Goal: Check status: Check status

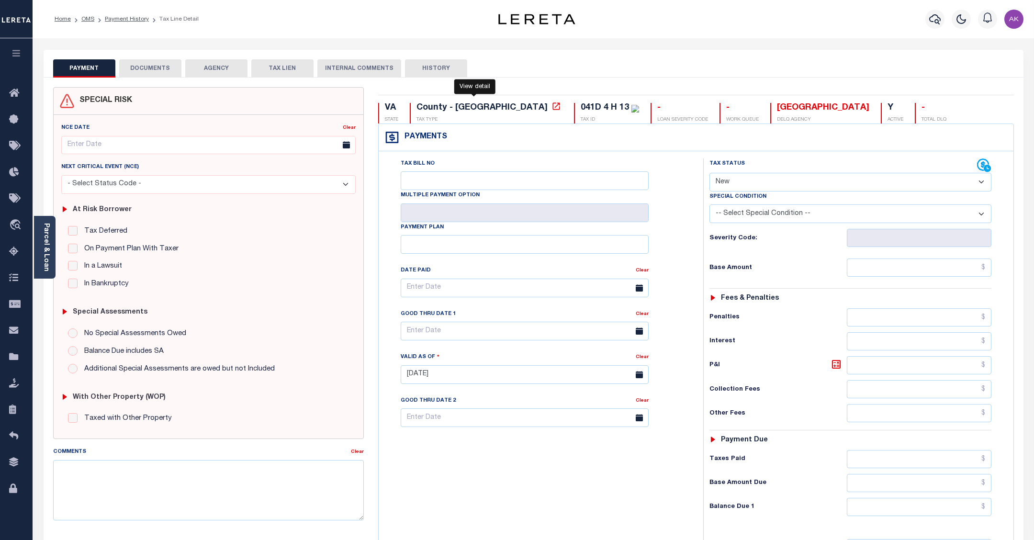
select select "NW2"
click at [88, 18] on link "OMS" at bounding box center [87, 19] width 13 height 6
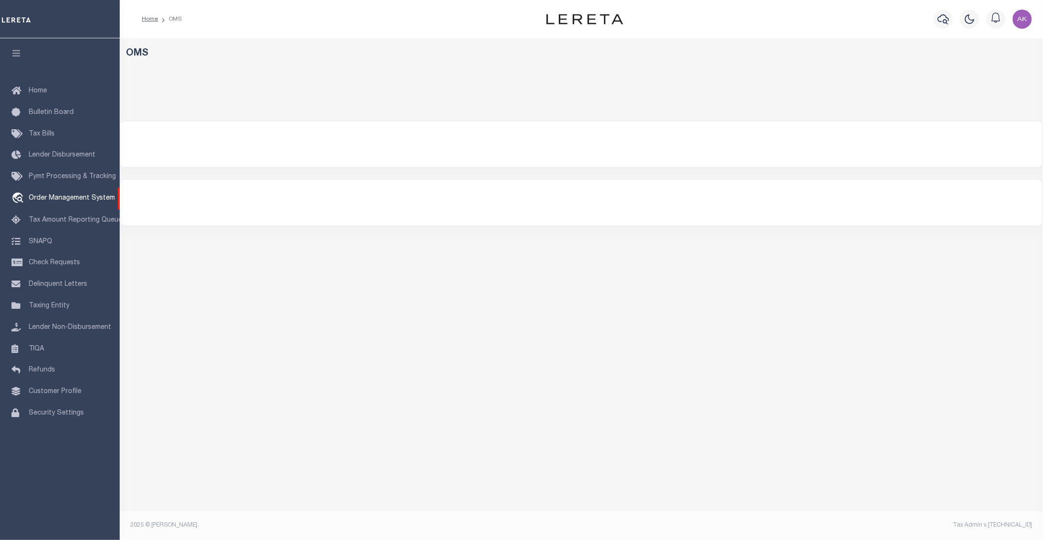
select select "200"
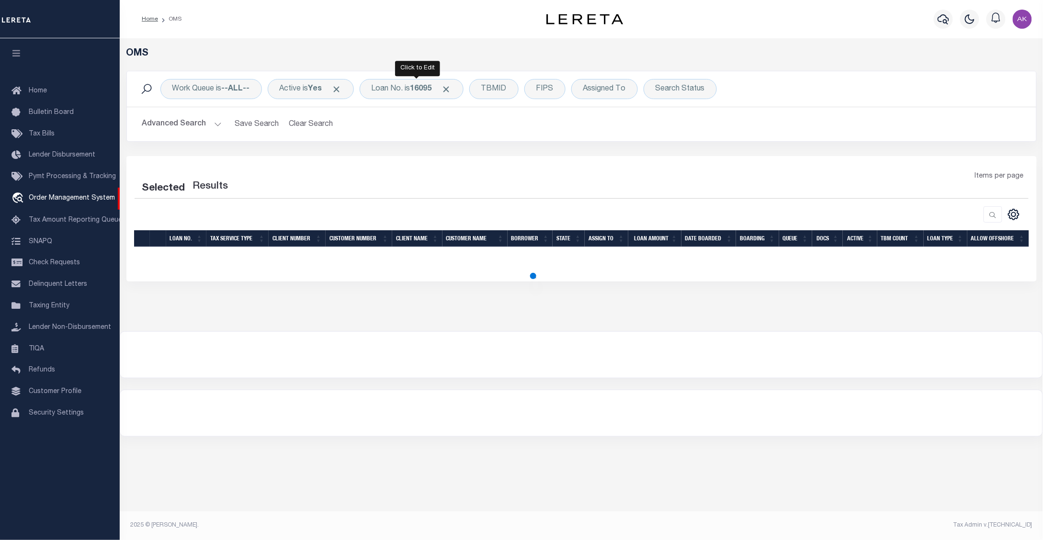
select select "200"
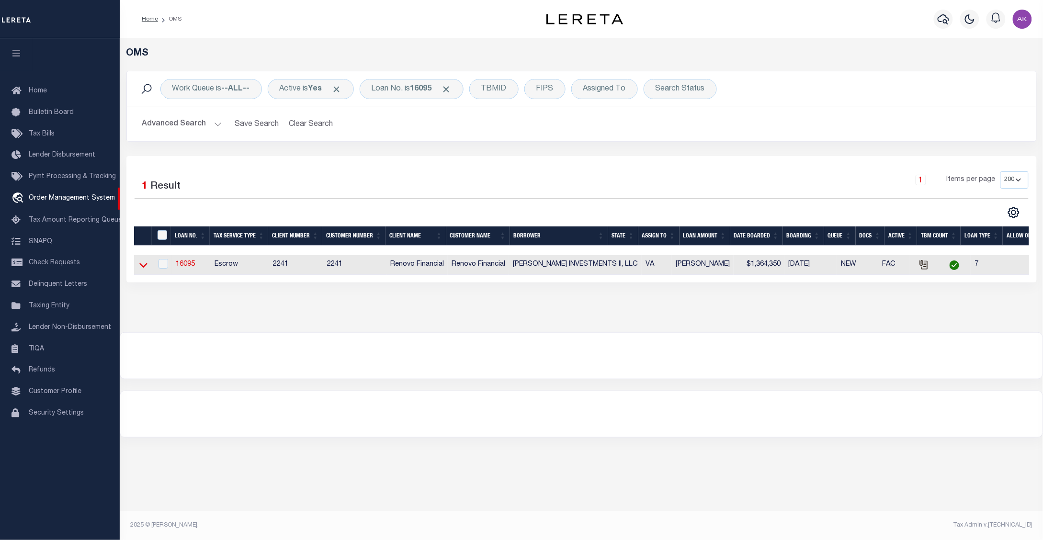
click at [140, 270] on icon at bounding box center [143, 265] width 8 height 10
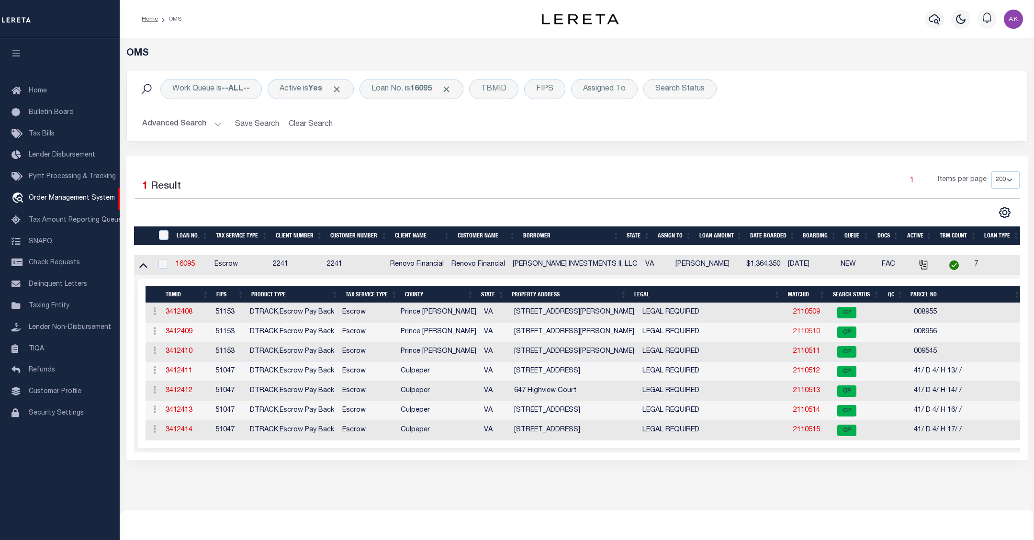
click at [796, 333] on link "2110510" at bounding box center [806, 331] width 27 height 7
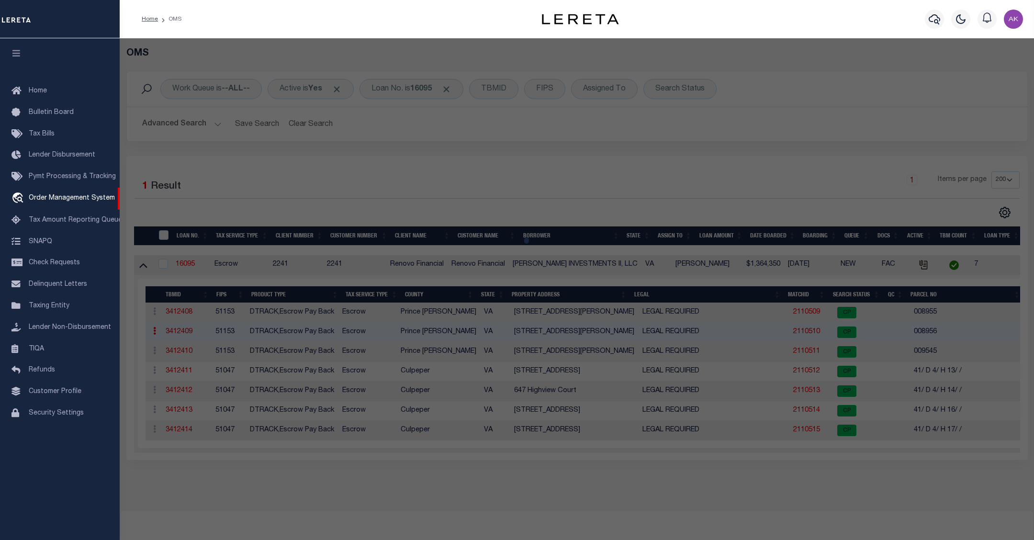
checkbox input "false"
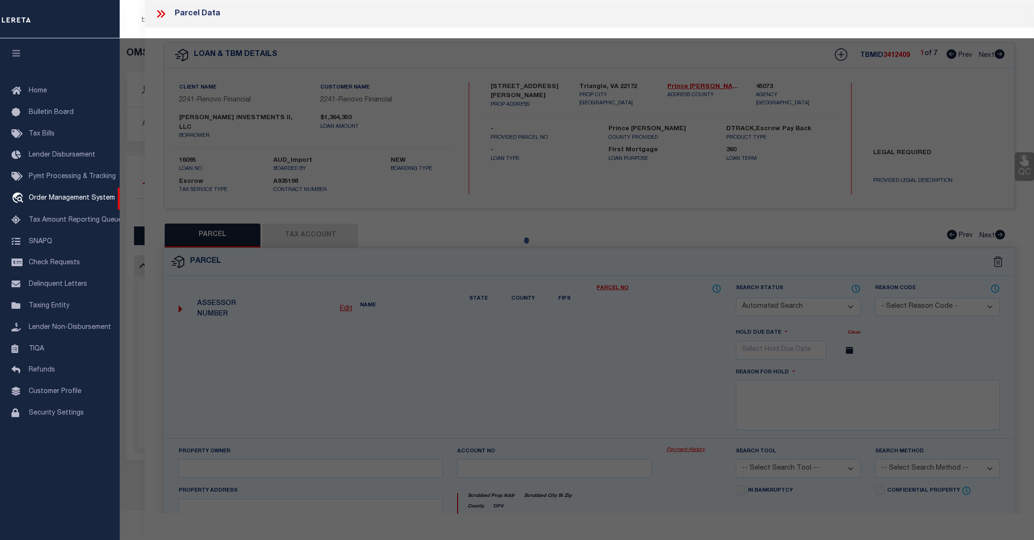
select select "CP"
type input "STEVE INVESTMENTS II LLC"
select select "AGW"
select select
type input "18337 WILLIAMS RD"
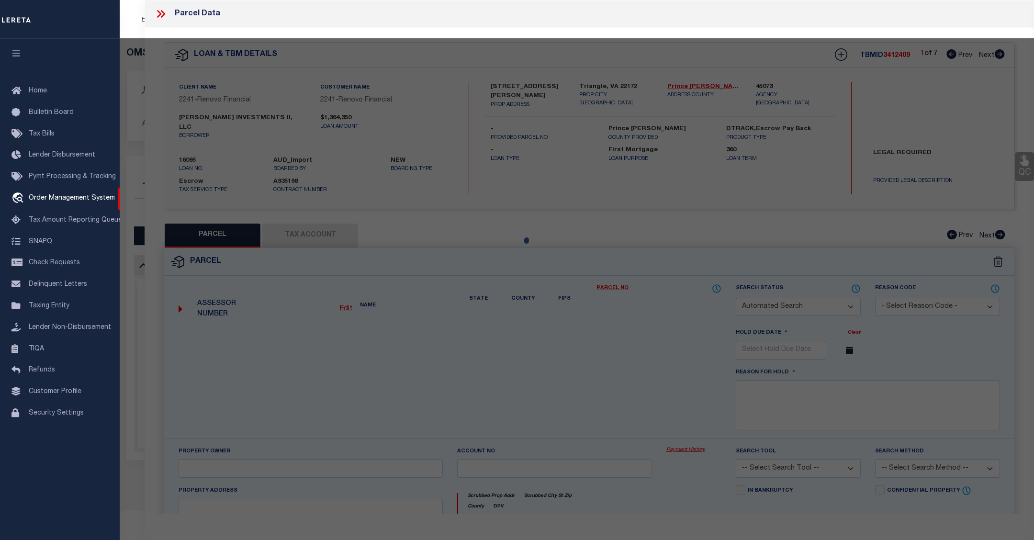
checkbox input "false"
type input "Triangle, VA 22172"
type textarea "Acres0.1510"
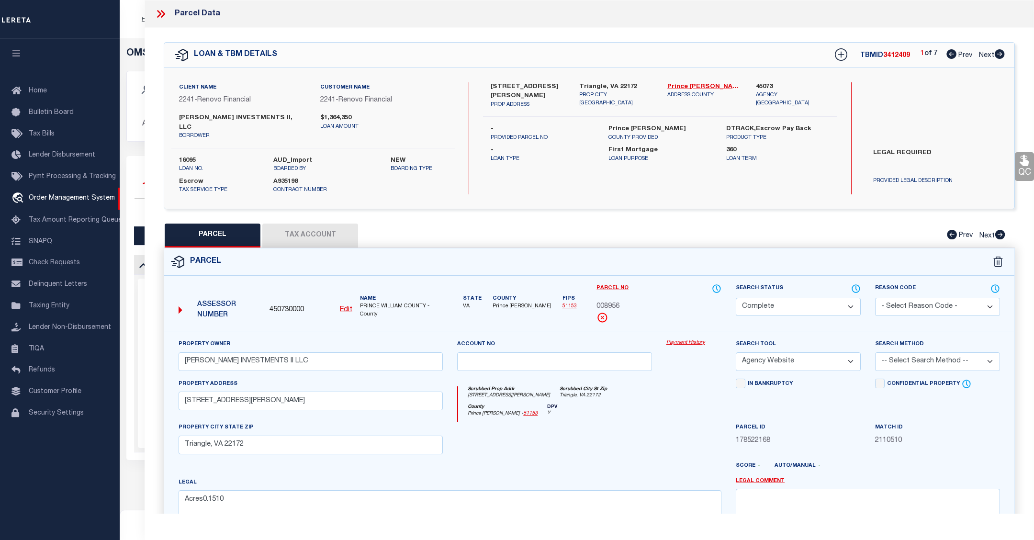
click at [683, 339] on link "Payment History" at bounding box center [693, 343] width 55 height 8
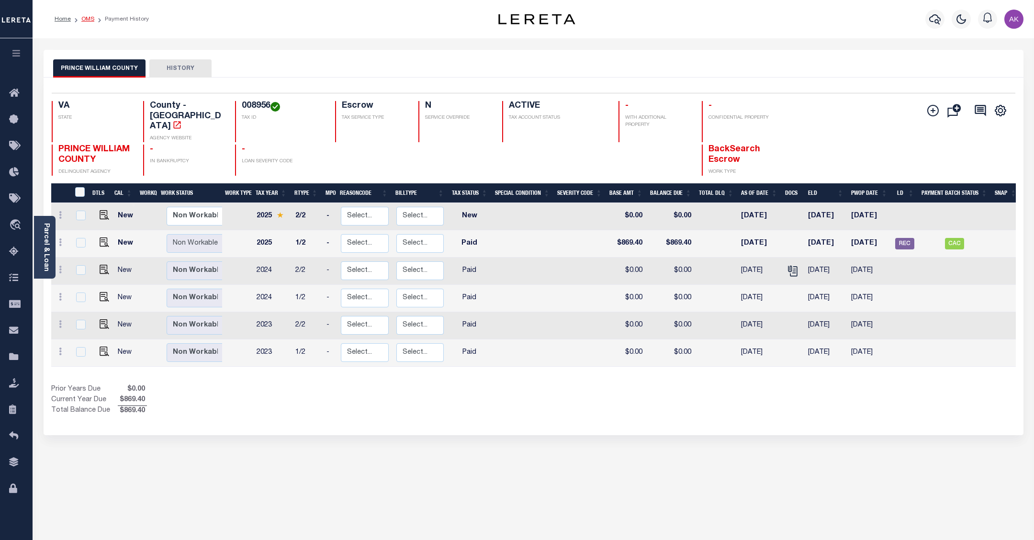
click at [85, 19] on link "OMS" at bounding box center [87, 19] width 13 height 6
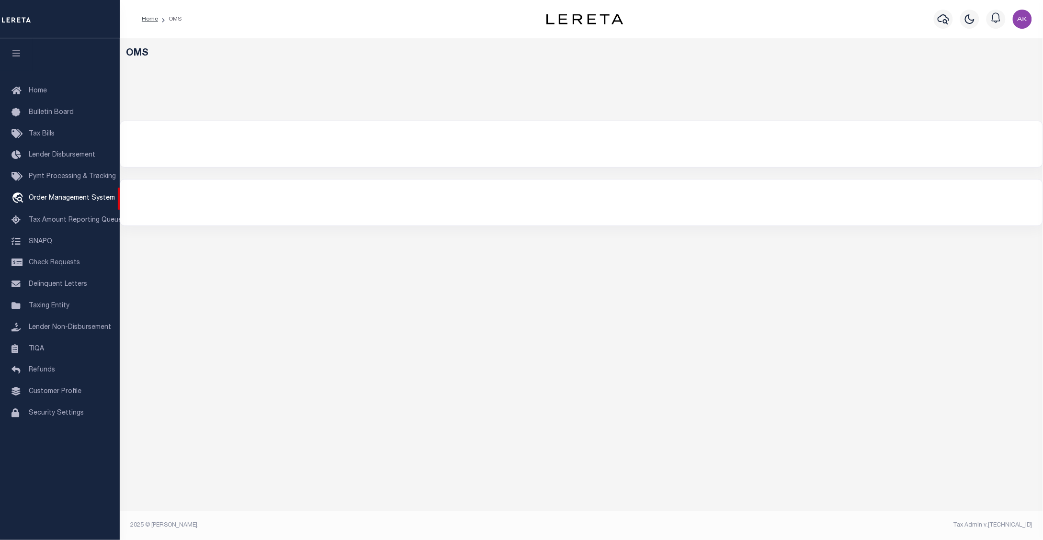
select select "200"
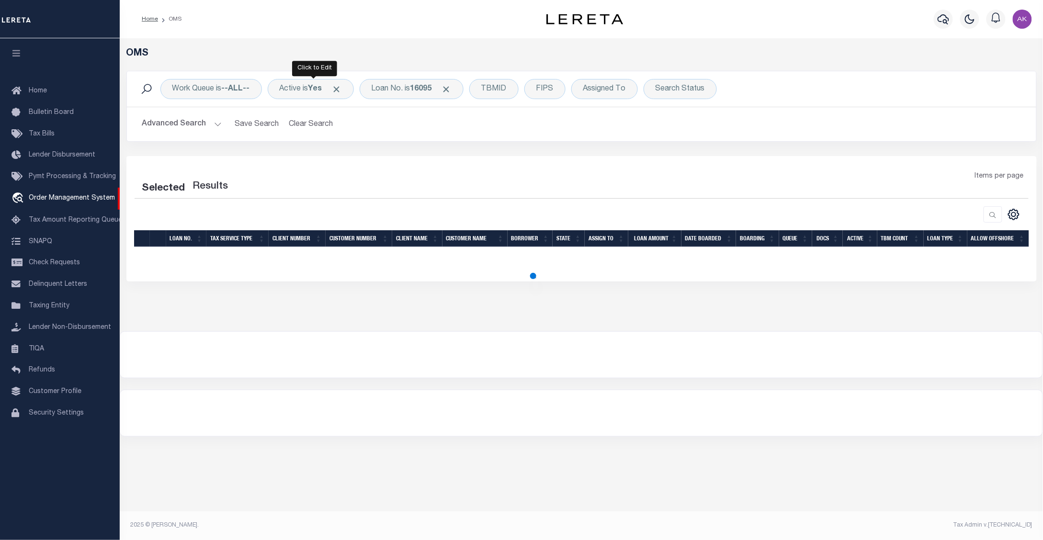
select select "200"
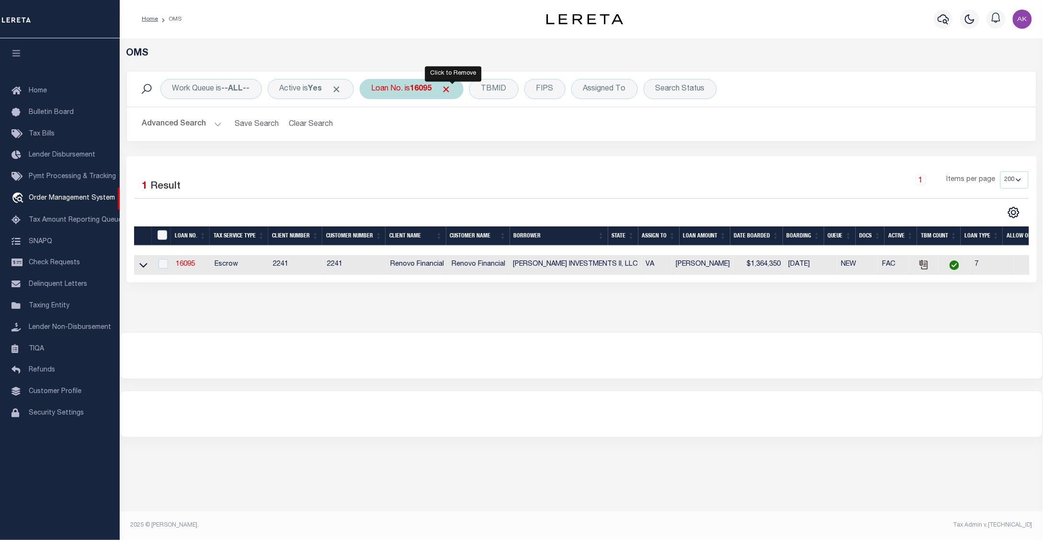
click at [451, 88] on span "Click to Remove" at bounding box center [446, 89] width 10 height 10
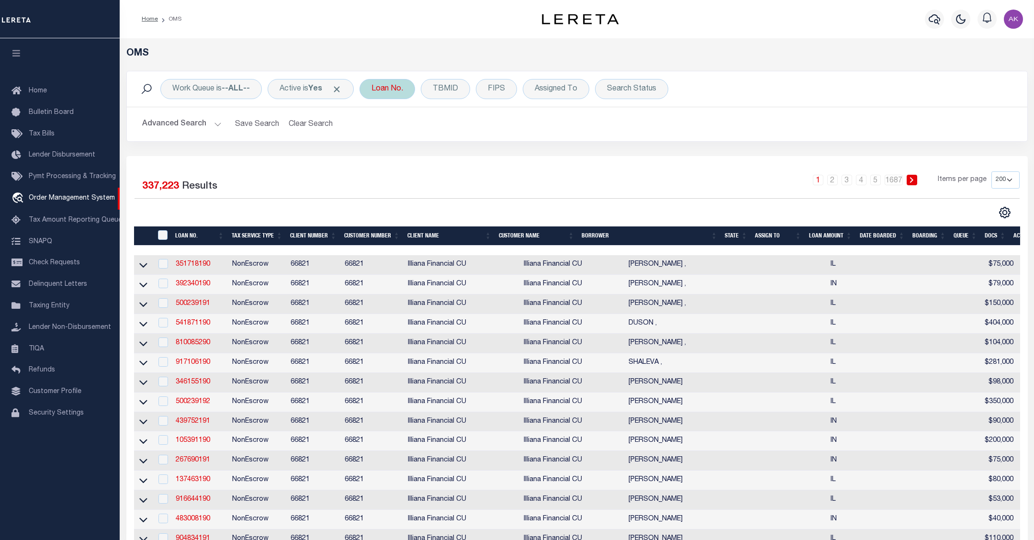
click at [390, 85] on div "Loan No." at bounding box center [388, 89] width 56 height 20
type input "10022143"
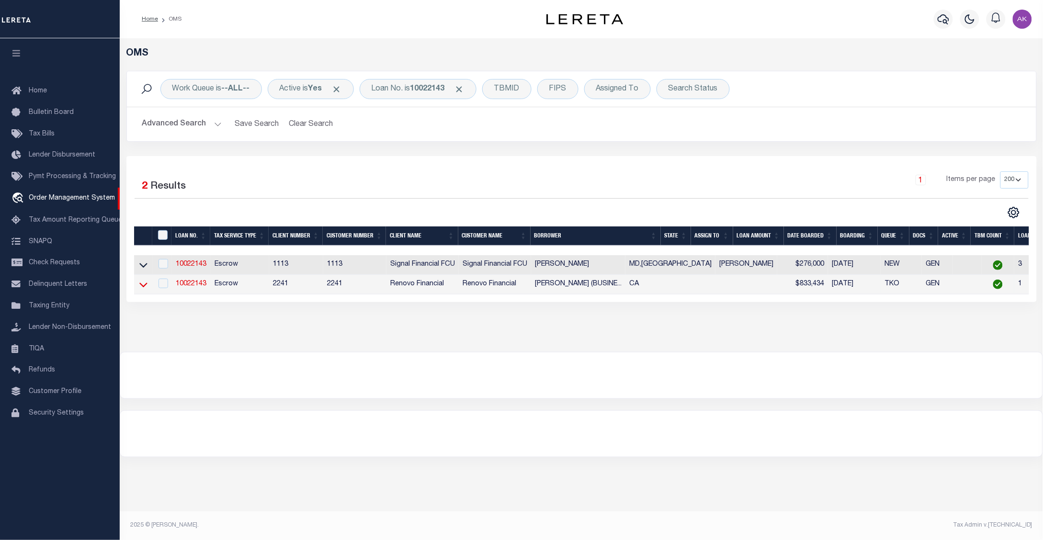
click at [142, 287] on icon at bounding box center [143, 284] width 8 height 5
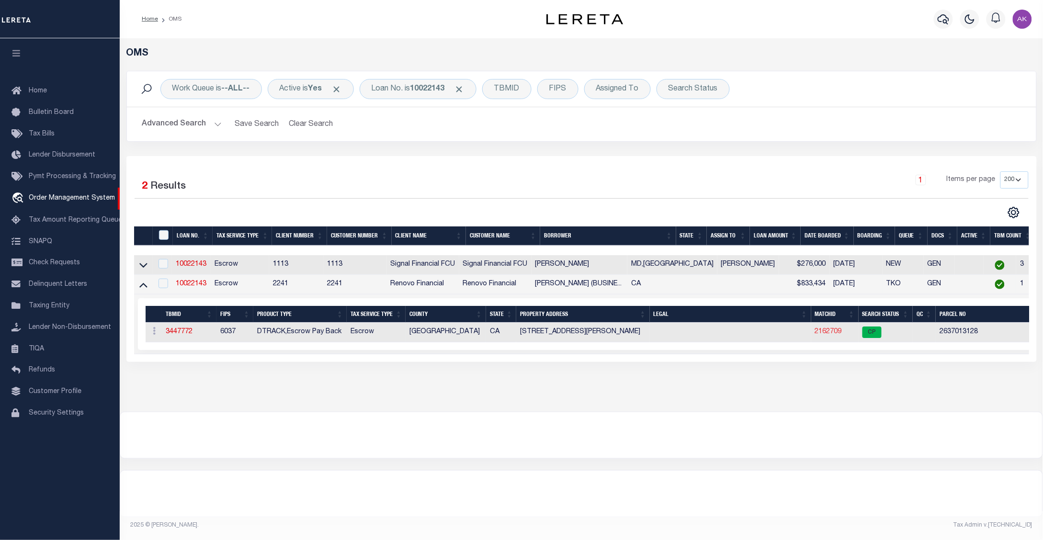
click at [832, 334] on link "2162709" at bounding box center [828, 331] width 27 height 7
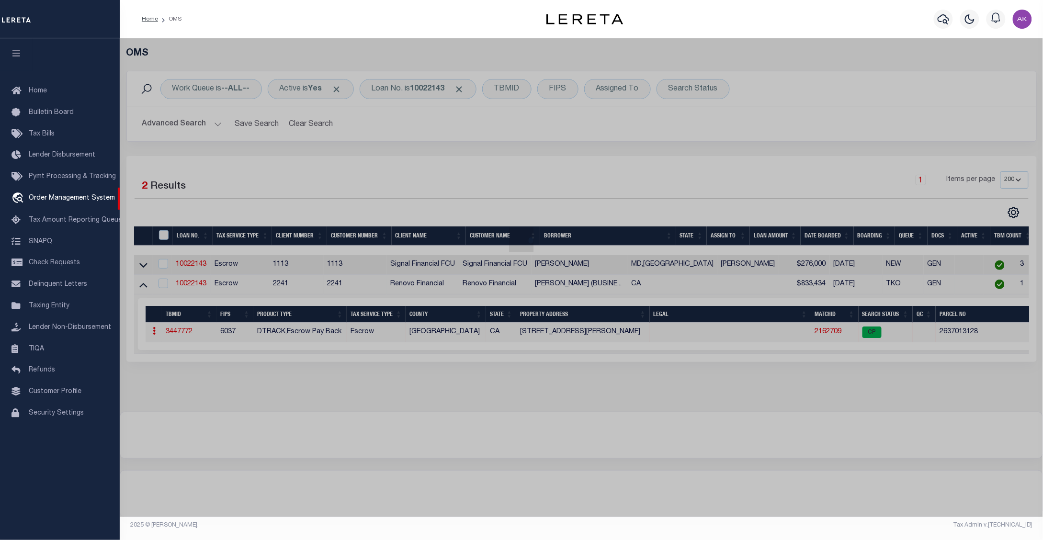
checkbox input "false"
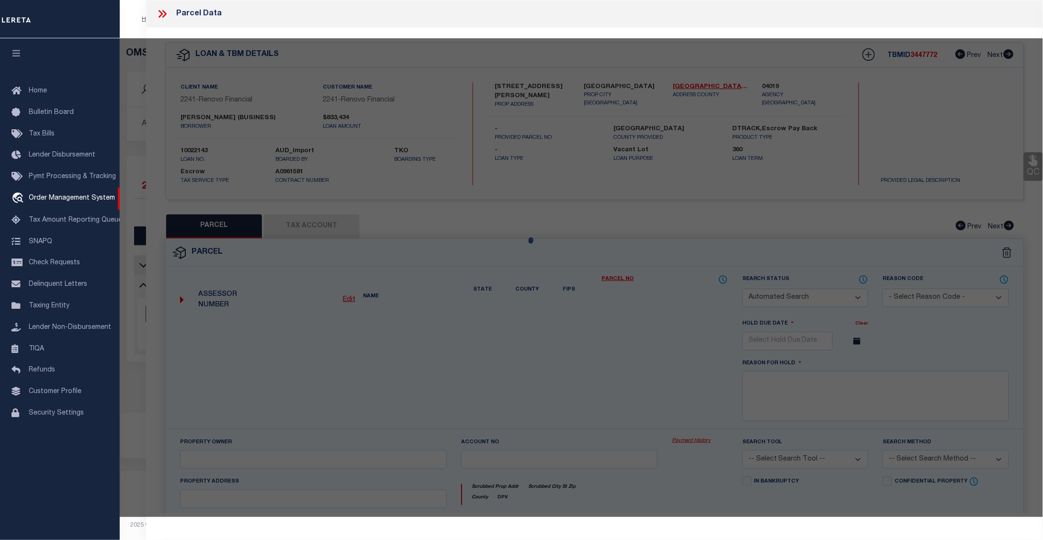
select select "CP"
type input "GABRIYELOVA,ROZALIYA K"
select select "ATL"
select select "ADD"
type input "8432 SNOWDEN AVE"
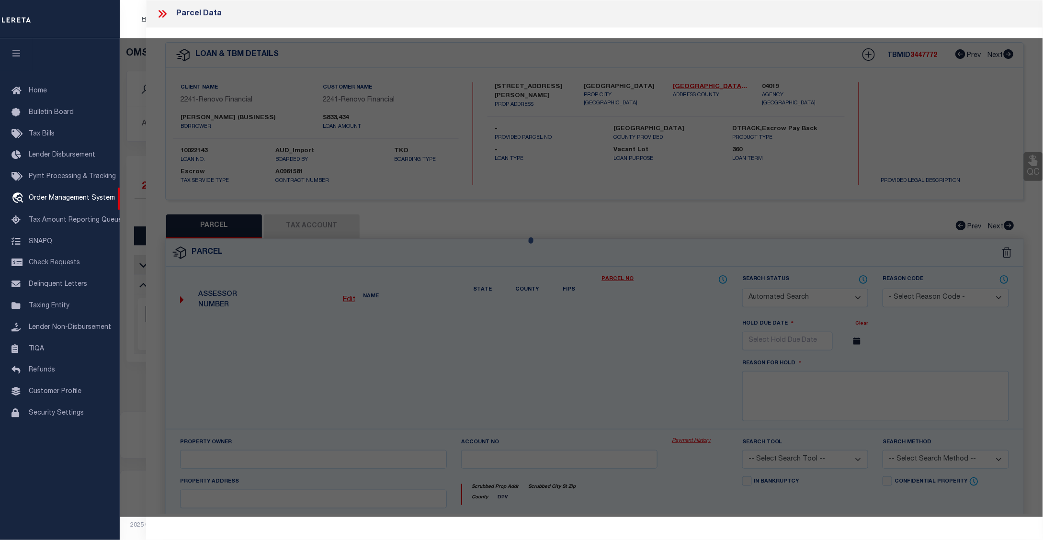
checkbox input "false"
type input "PANORAMA CITY, CA 91402"
type textarea "TR=62022 EX OF ST LOT 3"
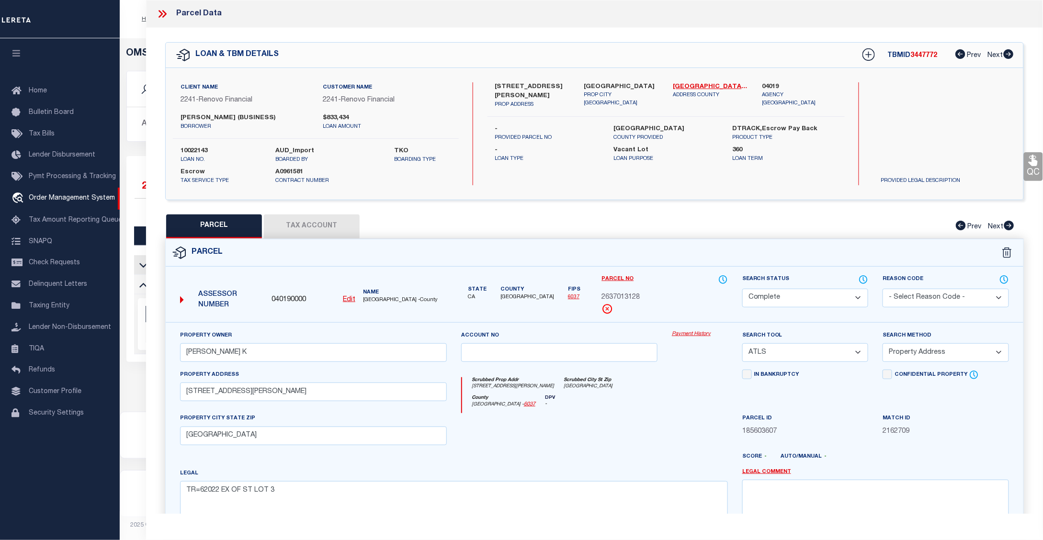
click at [698, 334] on link "Payment History" at bounding box center [700, 334] width 56 height 8
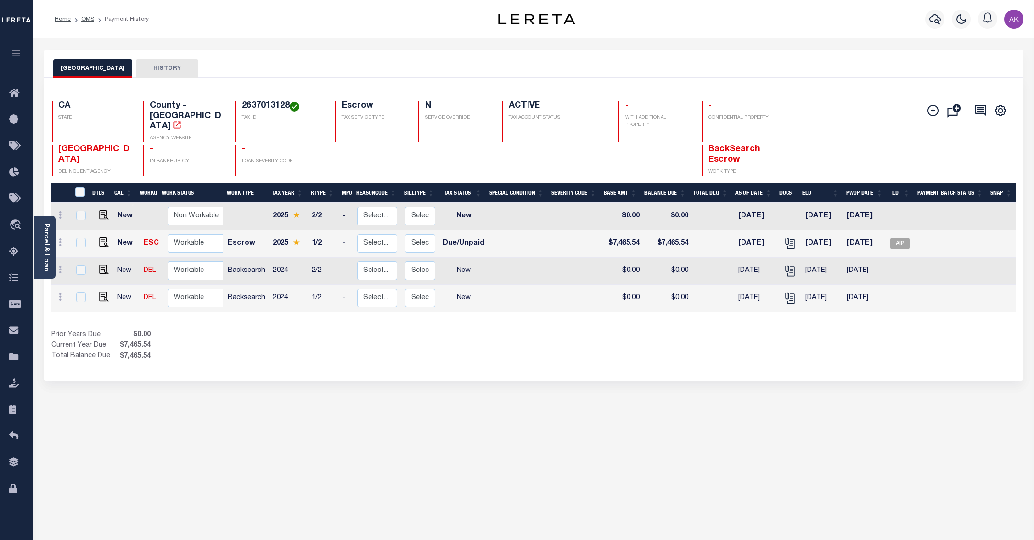
click at [824, 32] on div "Profile Sign out" at bounding box center [822, 19] width 408 height 34
drag, startPoint x: 89, startPoint y: 17, endPoint x: 90, endPoint y: 25, distance: 8.3
click at [89, 17] on link "OMS" at bounding box center [87, 19] width 13 height 6
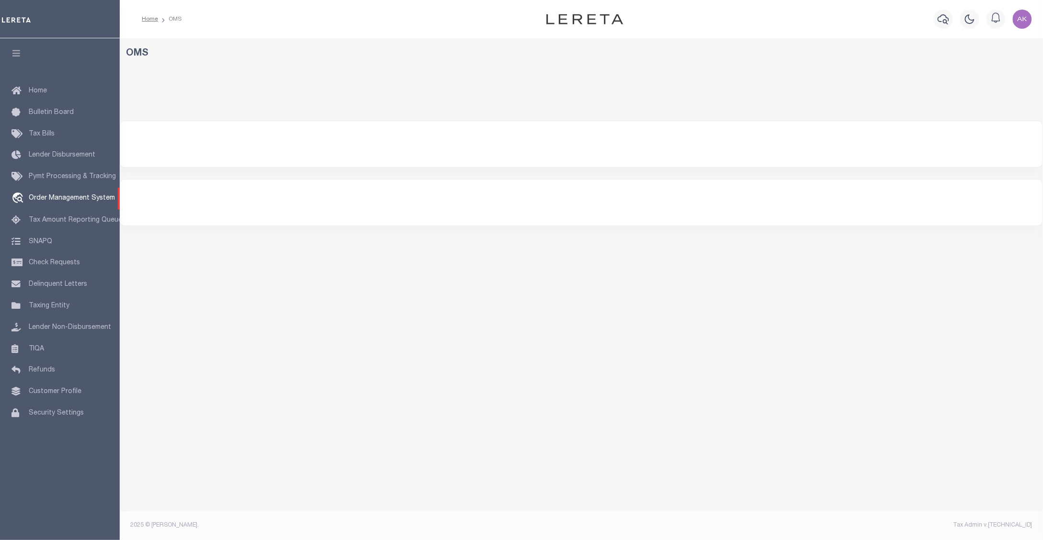
select select "200"
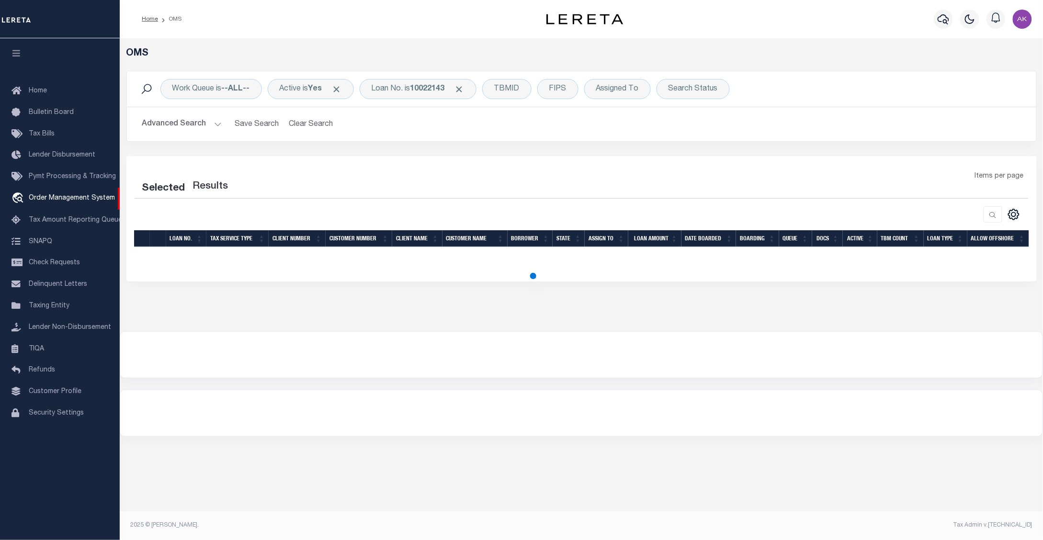
select select "200"
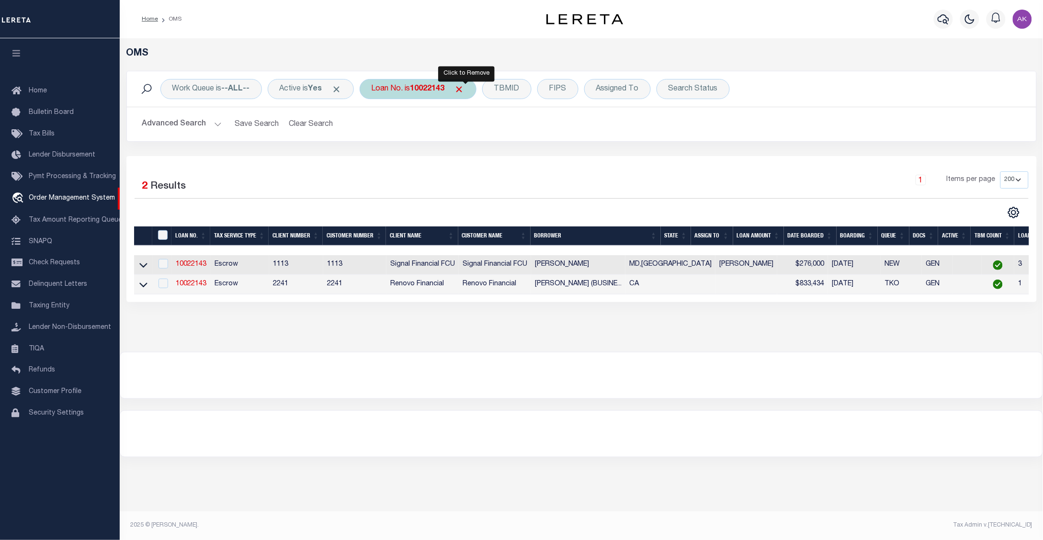
click at [464, 89] on span "Click to Remove" at bounding box center [459, 89] width 10 height 10
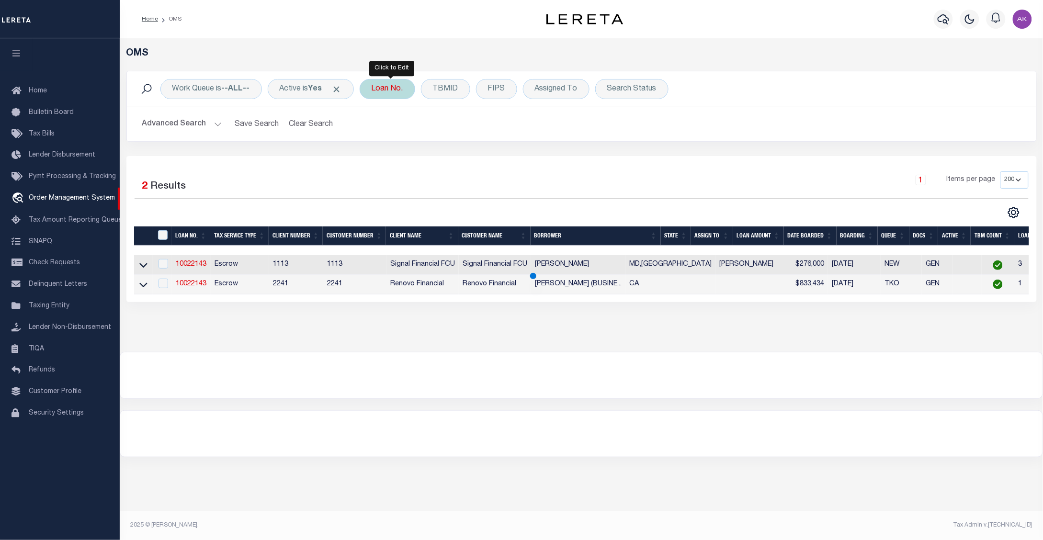
click at [396, 88] on div "Loan No." at bounding box center [388, 89] width 56 height 20
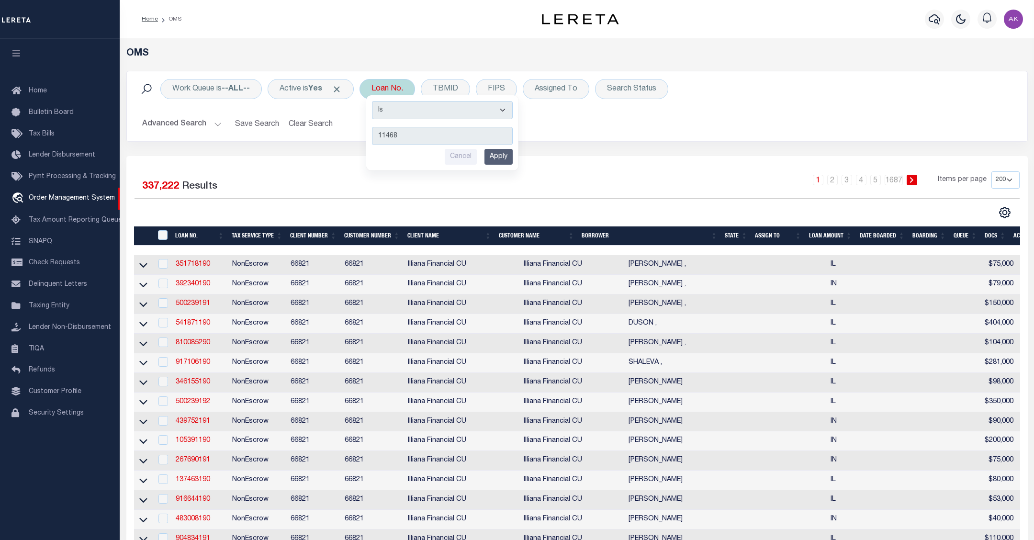
type input "114681"
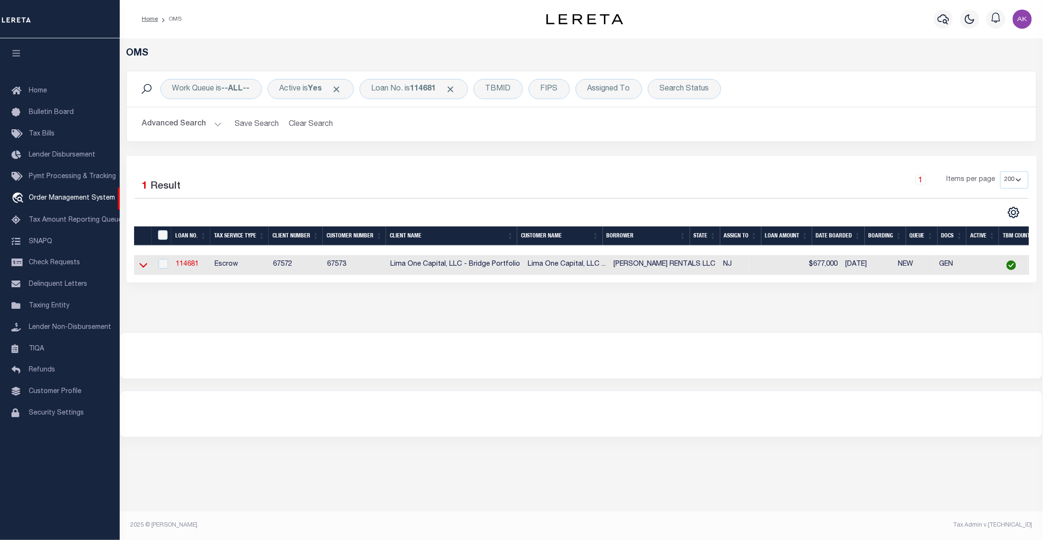
click at [144, 267] on icon at bounding box center [143, 265] width 8 height 10
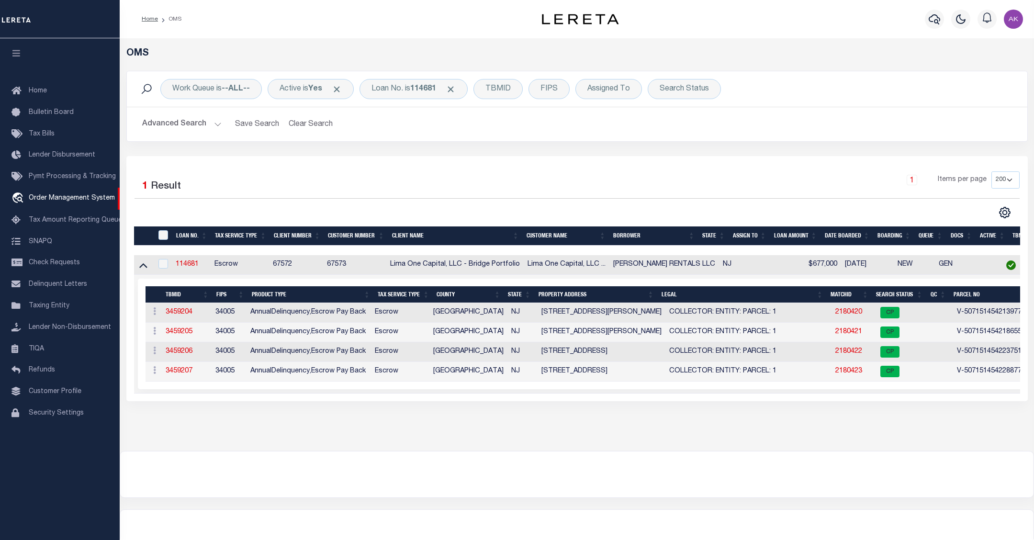
click at [939, 451] on div "OMS Work Queue is --ALL-- Active is Yes Loan No. is 114681 TBMID FIPS Assigned …" at bounding box center [577, 244] width 914 height 413
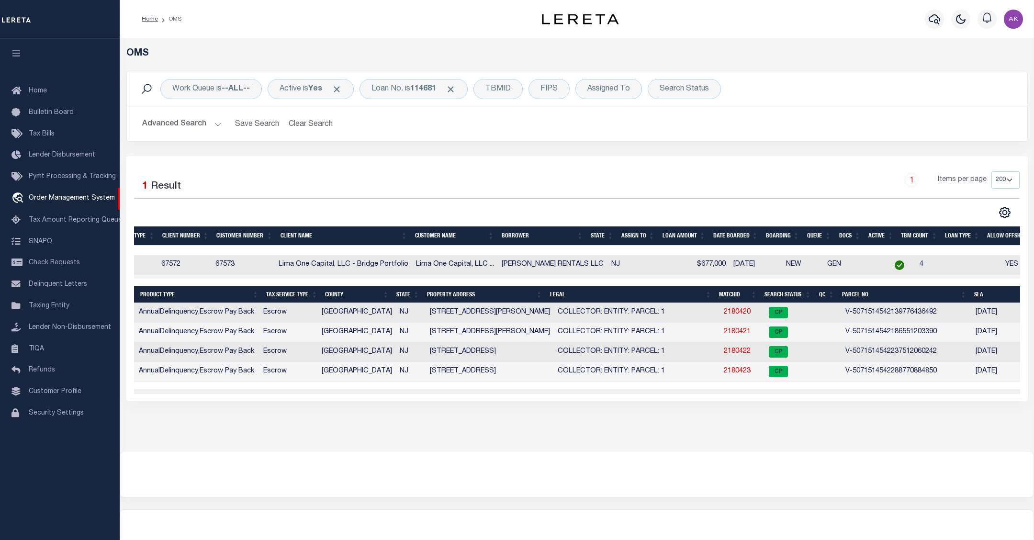
scroll to position [0, 140]
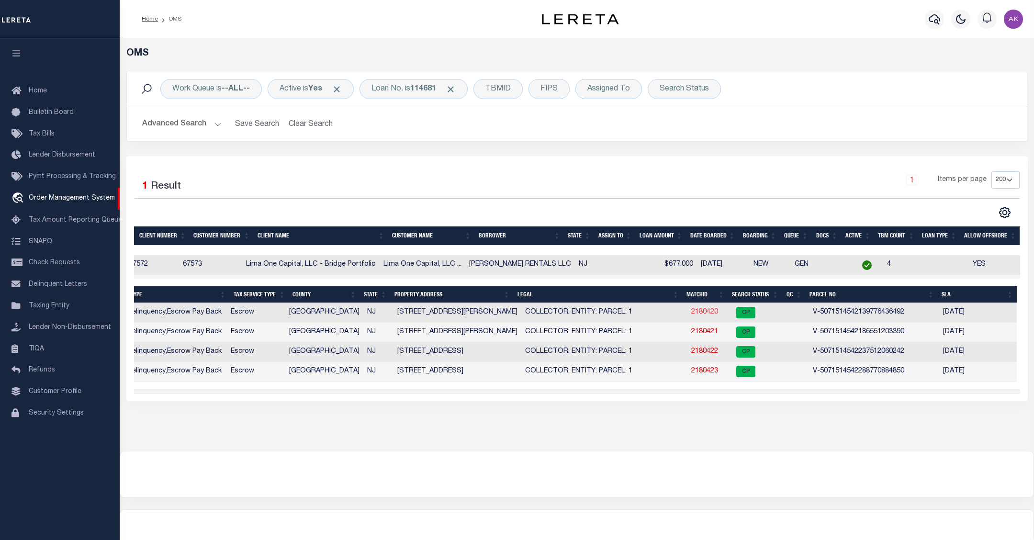
click at [691, 314] on link "2180420" at bounding box center [704, 312] width 27 height 7
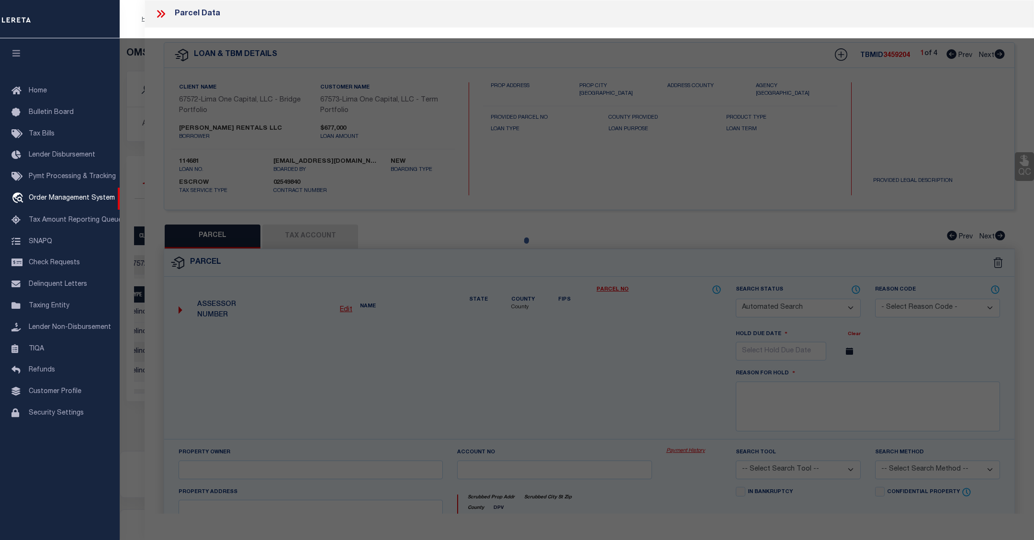
checkbox input "false"
select select "CP"
select select "AGW"
select select
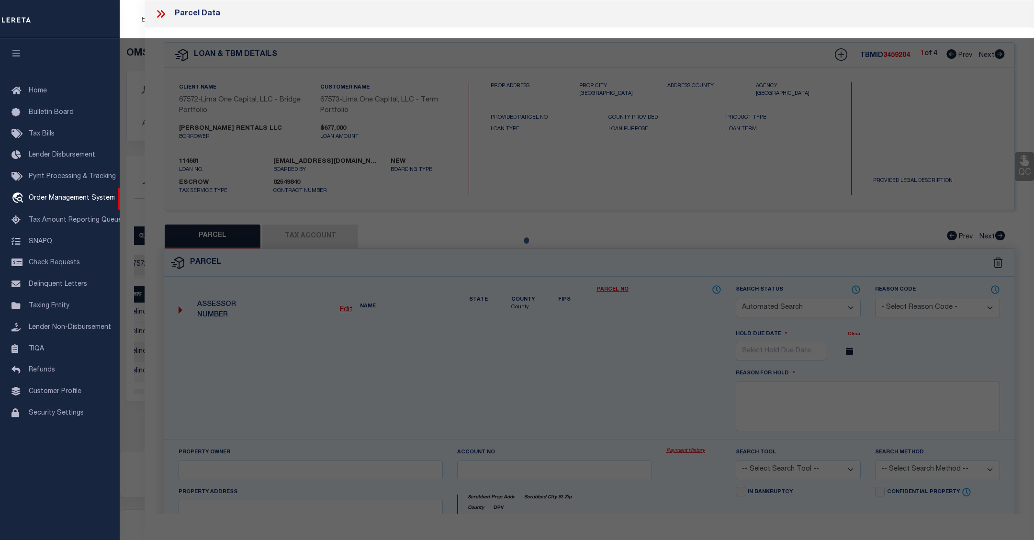
type input "[STREET_ADDRESS][PERSON_NAME]"
checkbox input "false"
type input "EDGEWATER PARK NJ 08010"
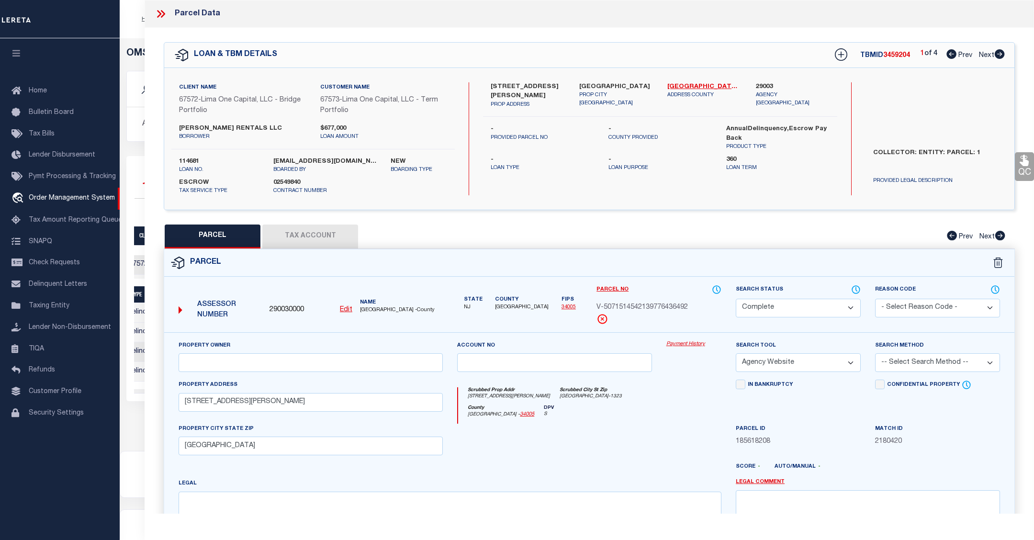
click at [678, 345] on link "Payment History" at bounding box center [693, 344] width 55 height 8
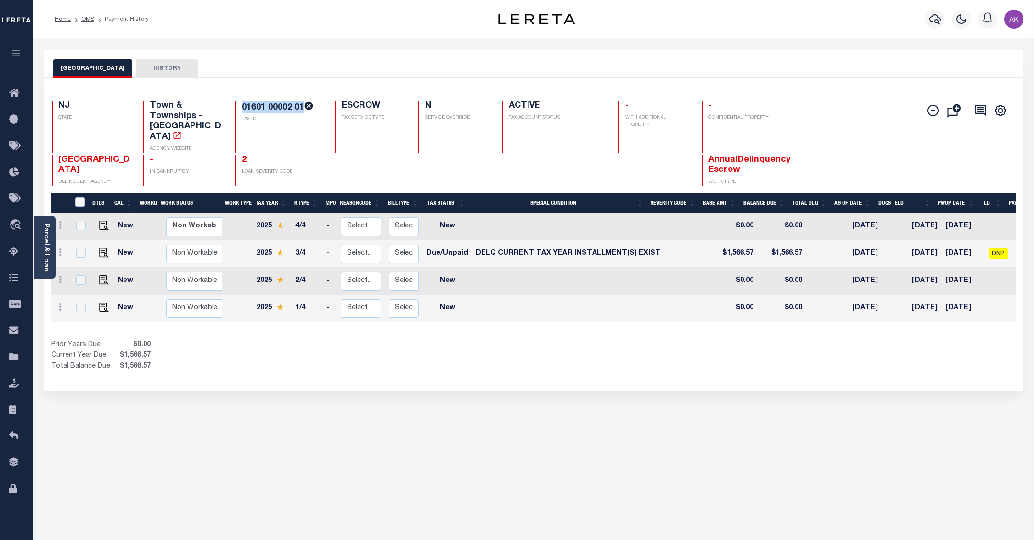
drag, startPoint x: 303, startPoint y: 105, endPoint x: 241, endPoint y: 103, distance: 61.8
click at [242, 103] on h4 "01601 00002 01" at bounding box center [283, 107] width 82 height 12
copy h4 "01601 00002 01"
click at [102, 248] on img "" at bounding box center [104, 253] width 10 height 10
checkbox input "true"
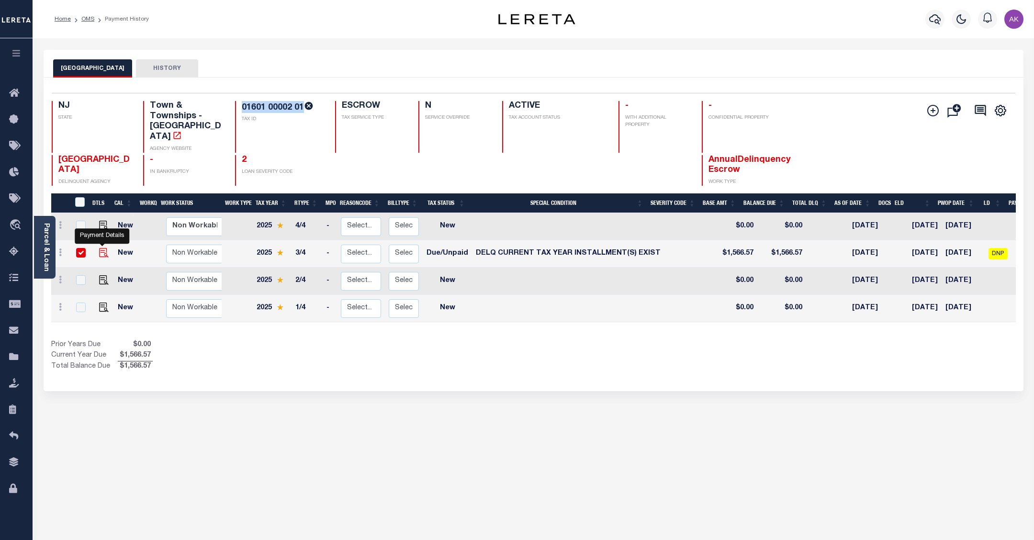
checkbox input "true"
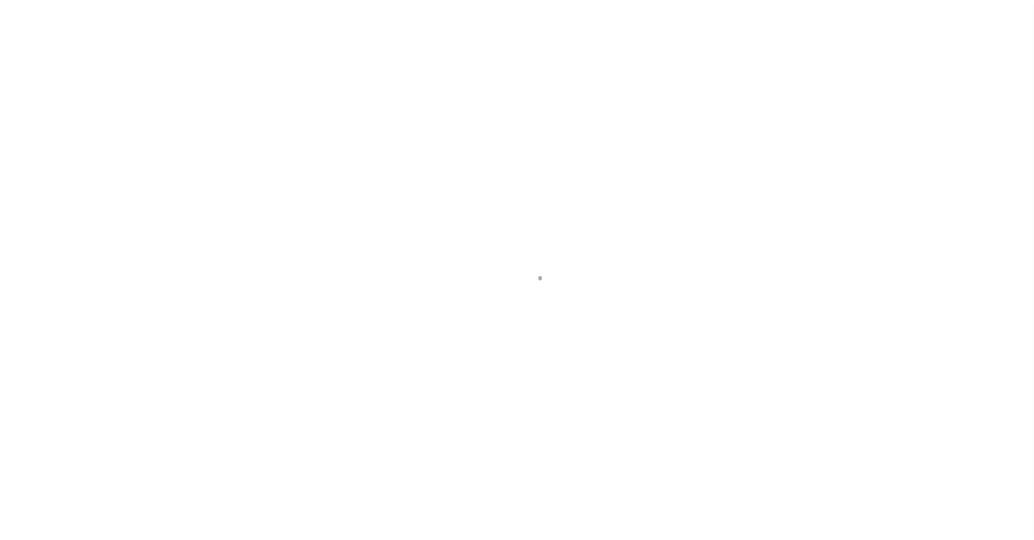
select select "DUE"
select select "17"
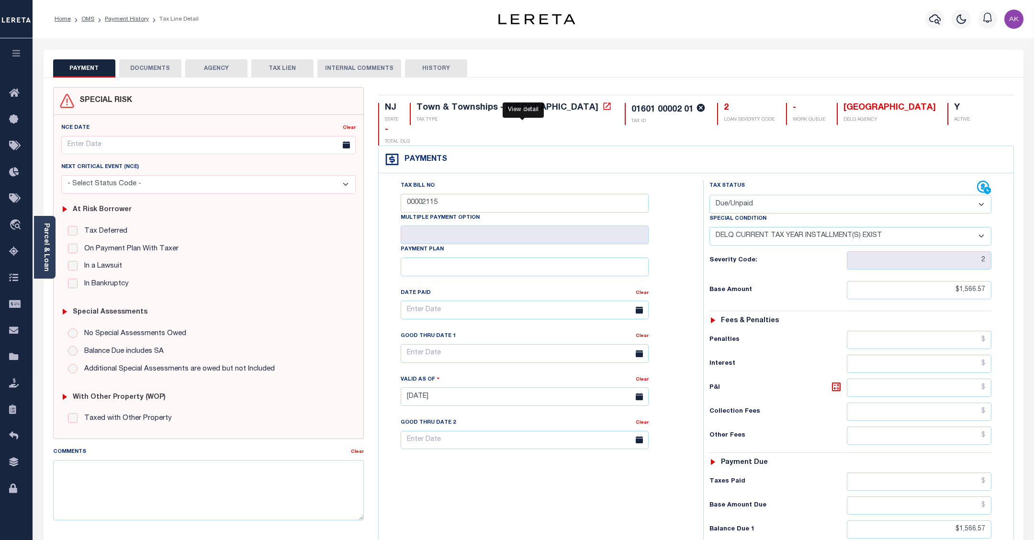
click at [602, 109] on icon at bounding box center [607, 106] width 10 height 10
click at [127, 16] on link "Payment History" at bounding box center [127, 19] width 44 height 6
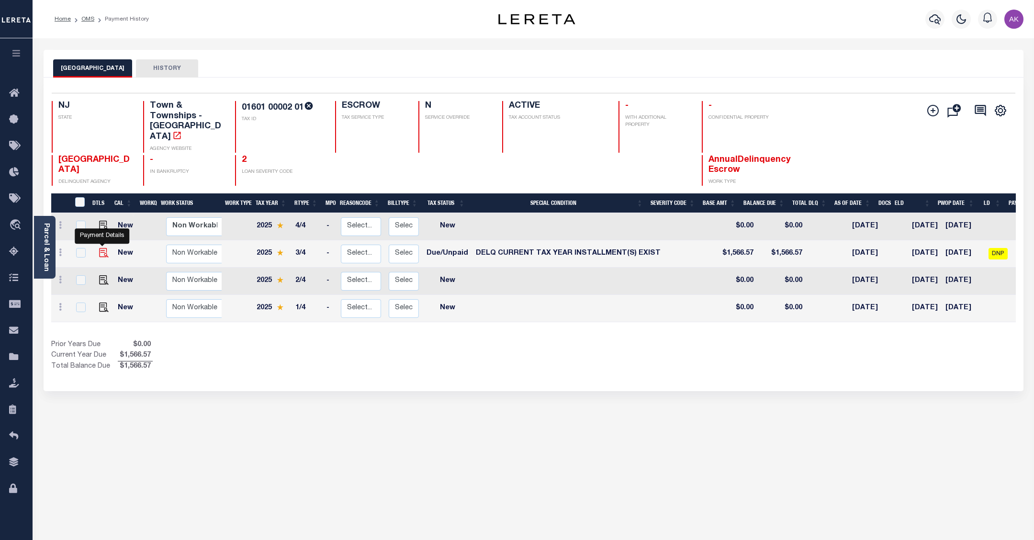
click at [100, 248] on img "" at bounding box center [104, 253] width 10 height 10
checkbox input "true"
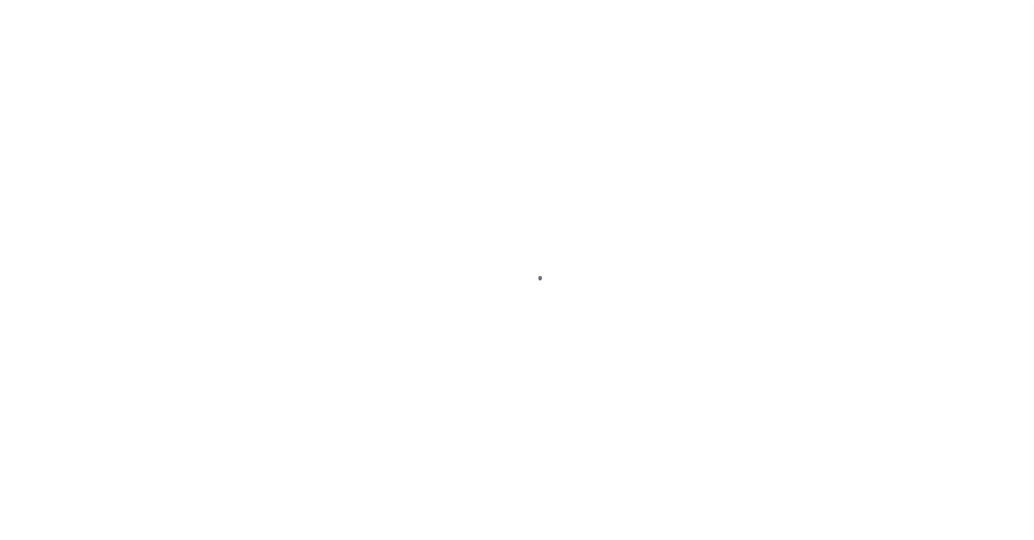
select select "DUE"
select select "17"
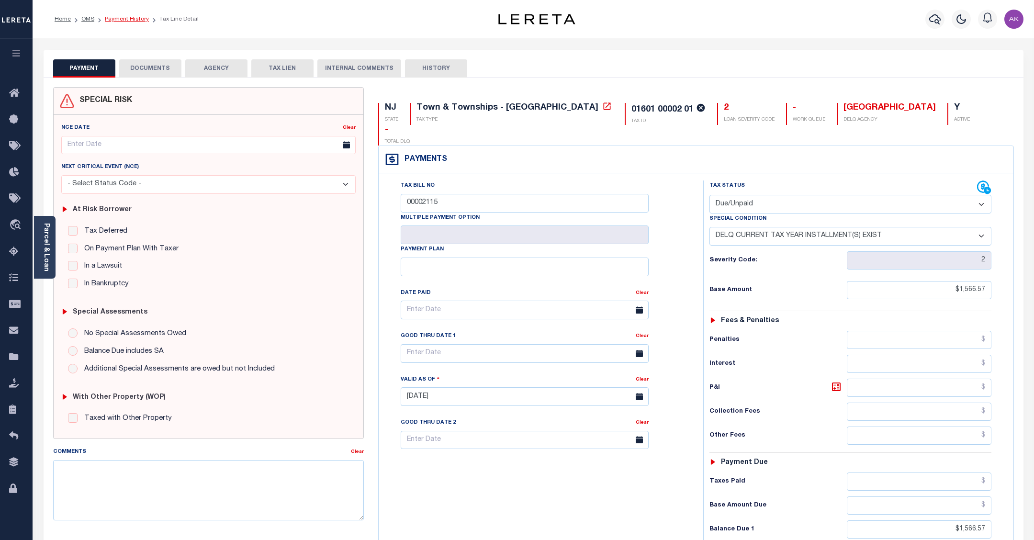
click at [127, 17] on link "Payment History" at bounding box center [127, 19] width 44 height 6
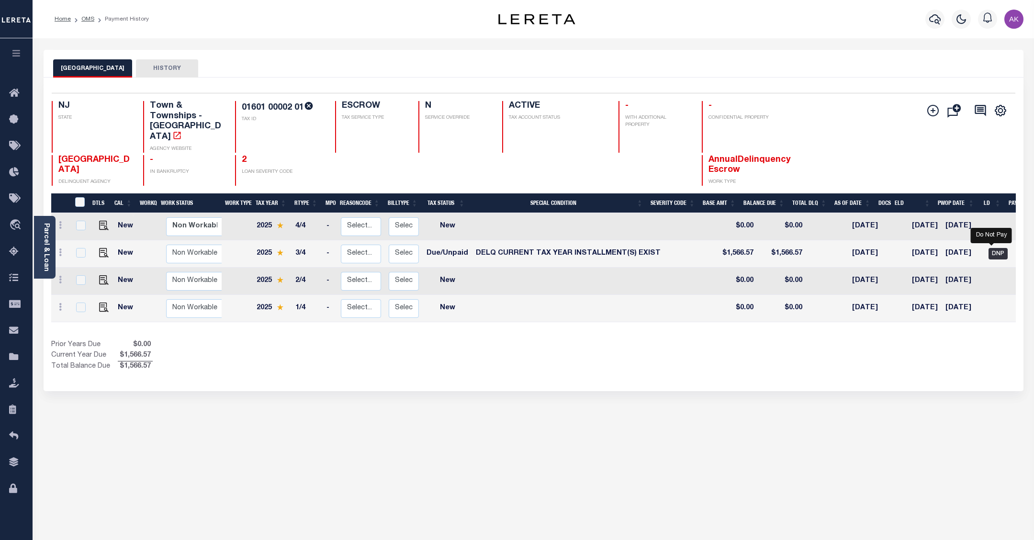
click at [990, 248] on span "DNP" at bounding box center [998, 253] width 19 height 11
checkbox input "true"
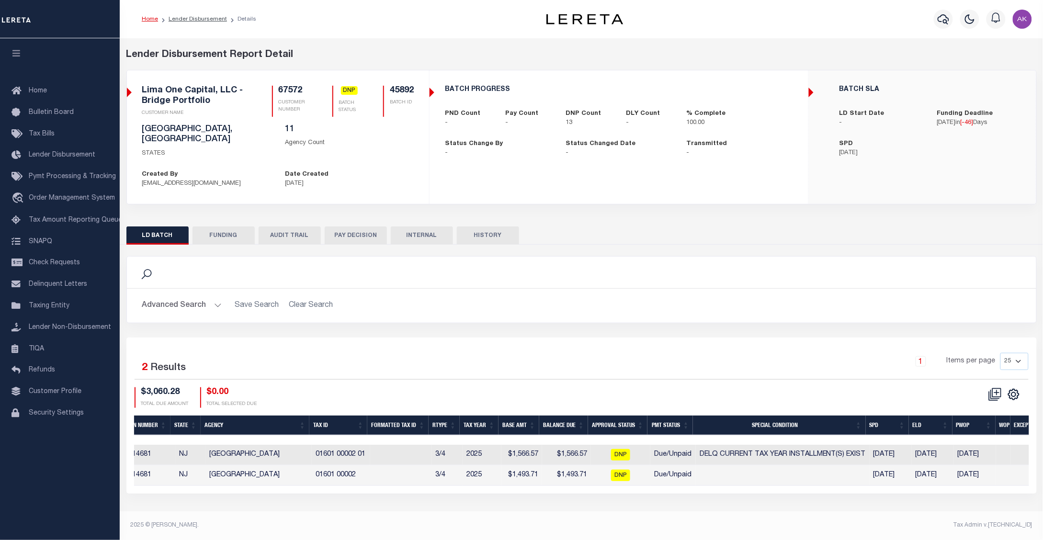
scroll to position [0, 378]
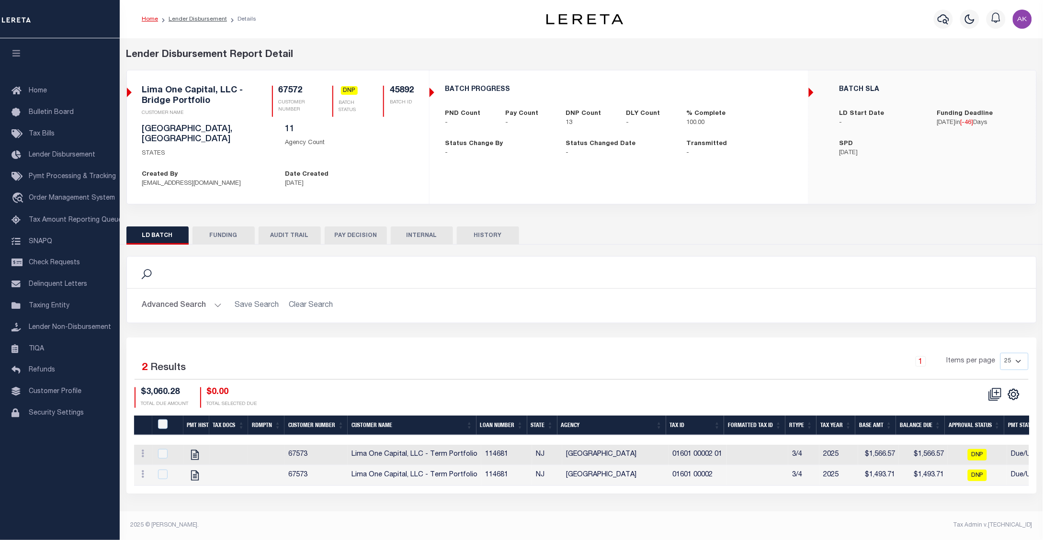
click at [901, 52] on div "Lender Disbursement Report Detail" at bounding box center [581, 55] width 910 height 14
click at [18, 196] on icon "travel_explore" at bounding box center [18, 198] width 15 height 12
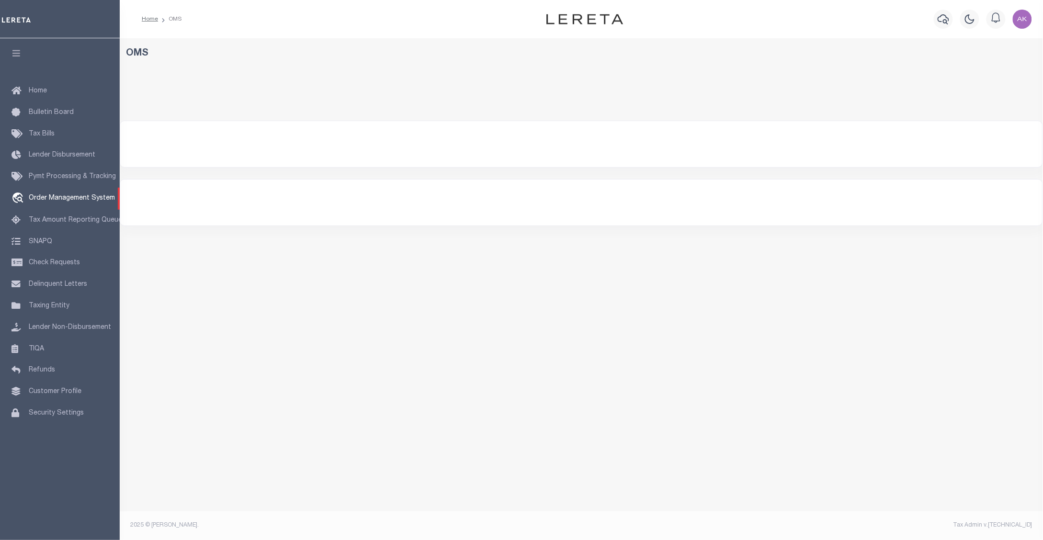
select select "200"
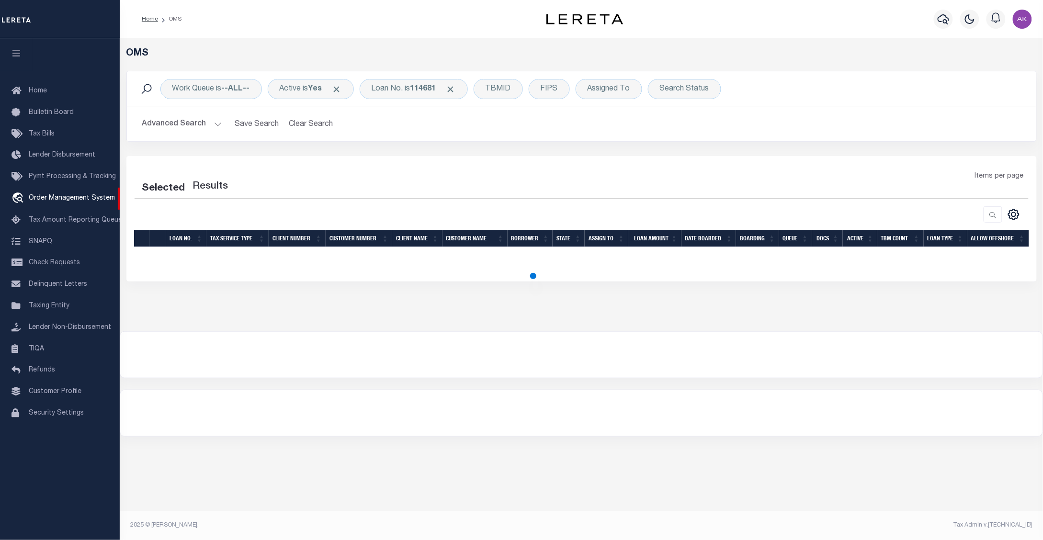
select select "200"
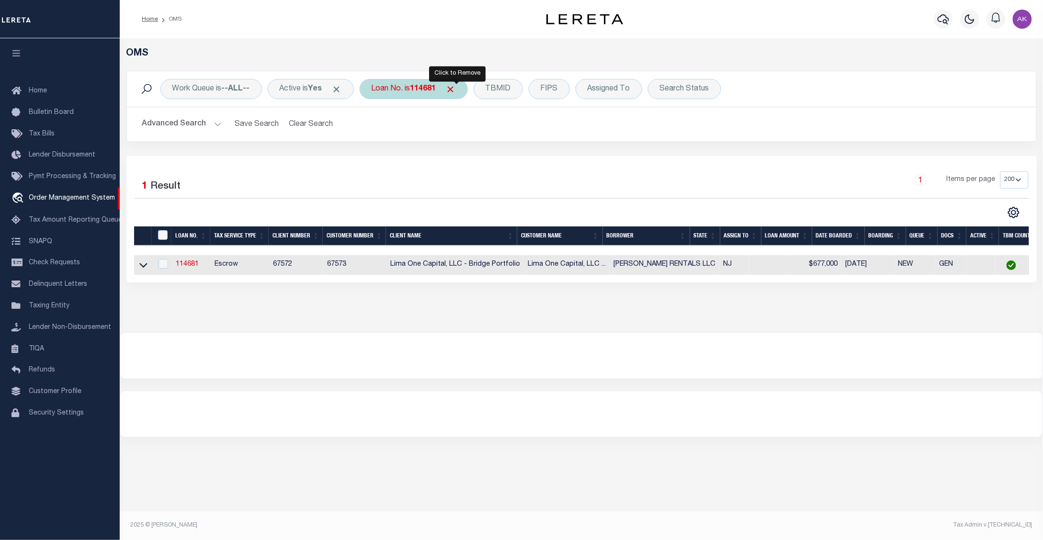
click at [456, 89] on span "Click to Remove" at bounding box center [451, 89] width 10 height 10
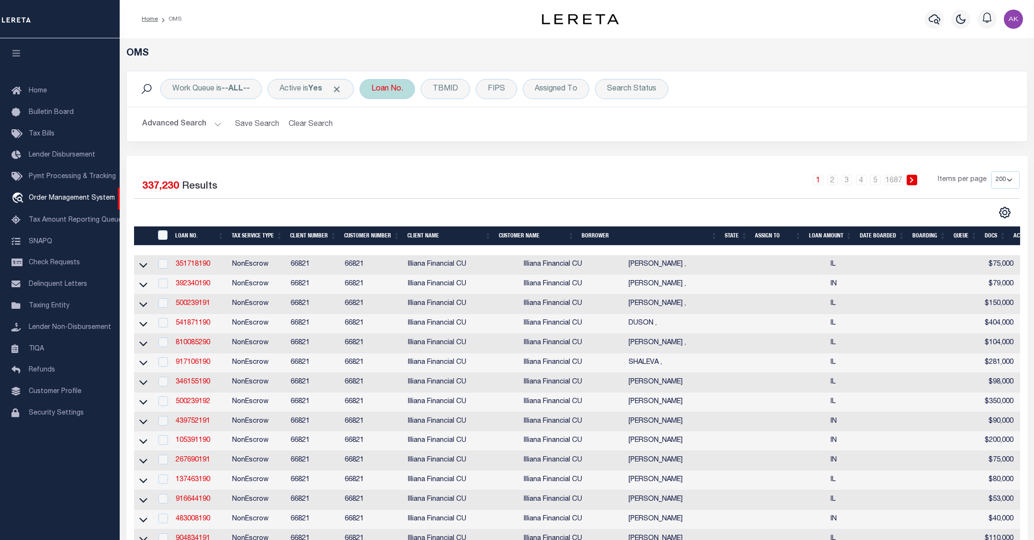
click at [396, 89] on div "Loan No." at bounding box center [388, 89] width 56 height 20
type input "10011989"
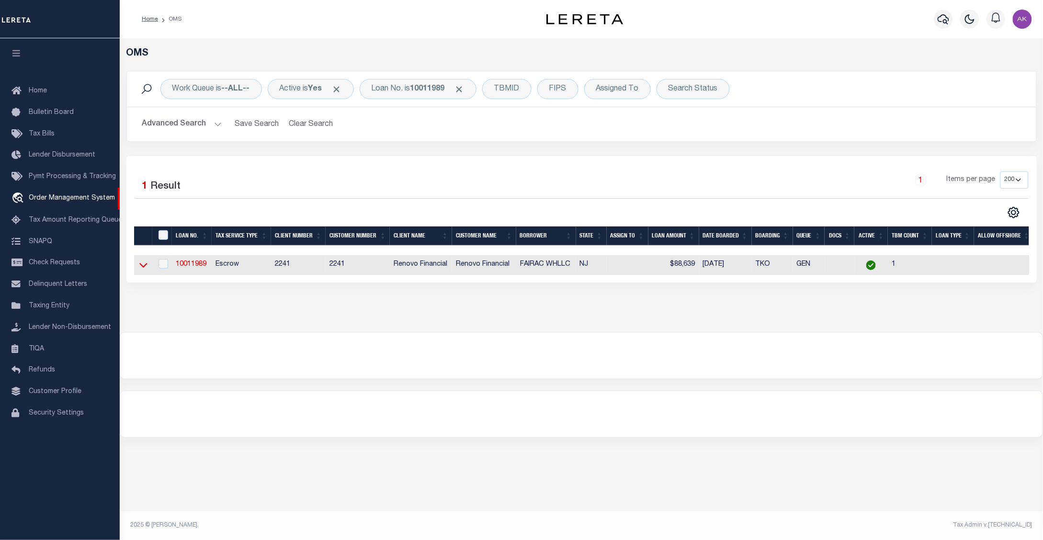
click at [143, 267] on icon at bounding box center [143, 265] width 8 height 10
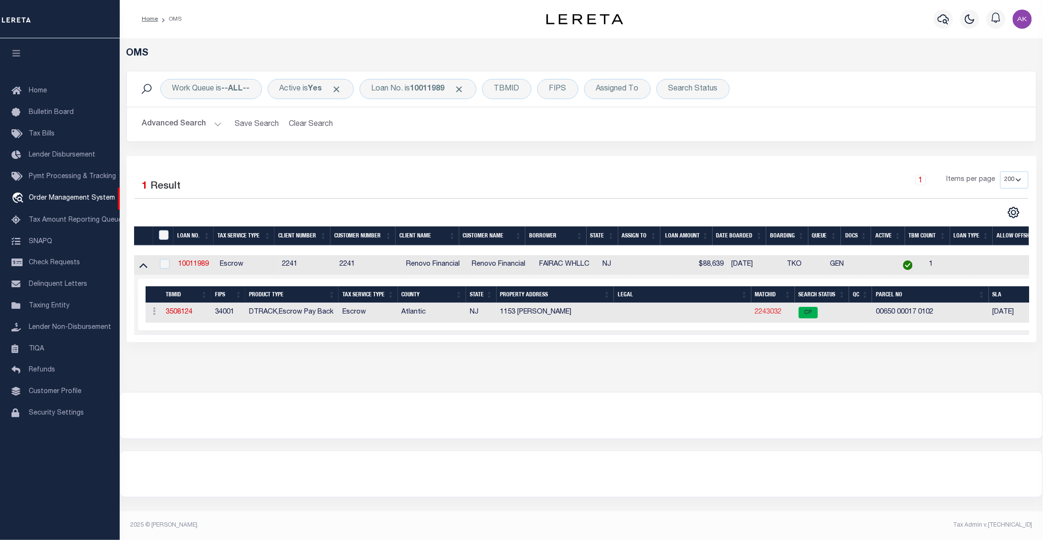
click at [772, 315] on link "2243032" at bounding box center [768, 312] width 27 height 7
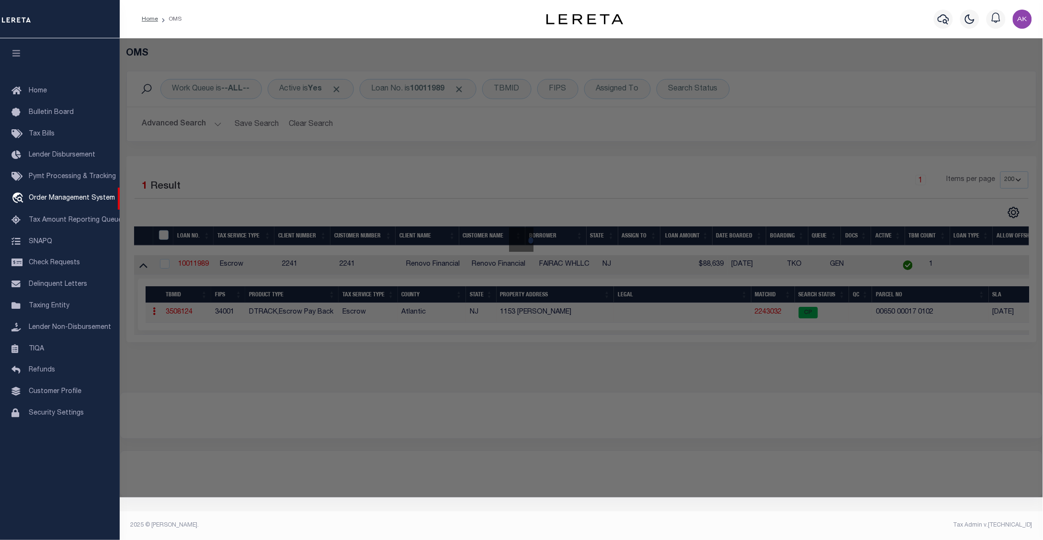
checkbox input "false"
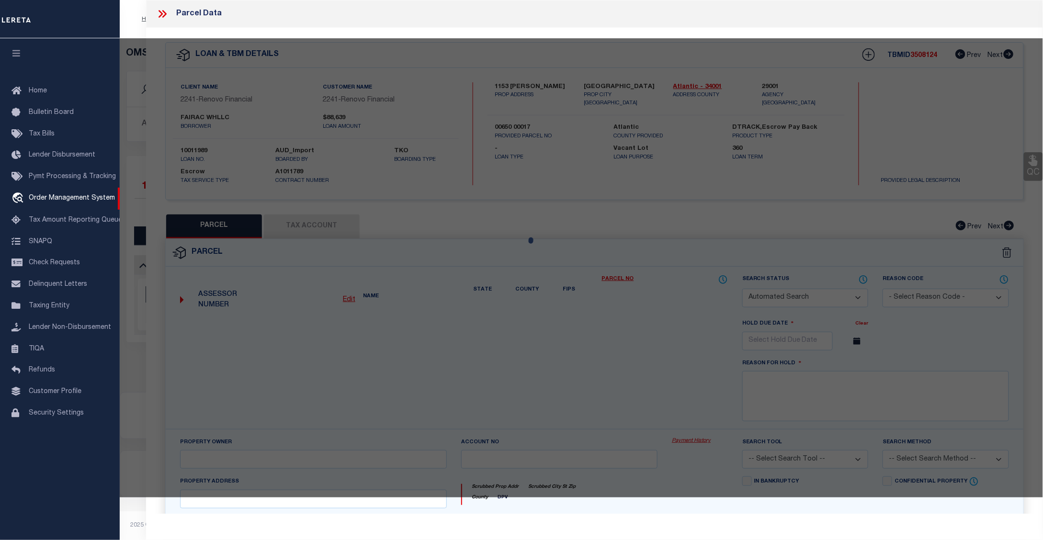
select select "CP"
type input "FAIRAC WH LLC"
select select "ATL"
select select "ADD"
type input "1153 [PERSON_NAME]"
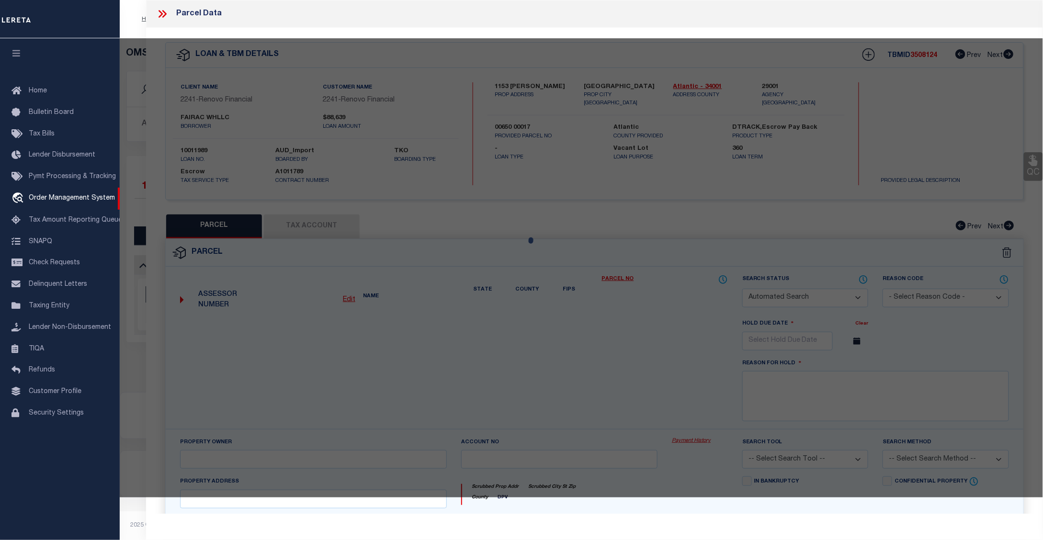
checkbox input "false"
type input "[GEOGRAPHIC_DATA]"
type textarea "LOT:17 BLK:650 DIST:02 CITY/[GEOGRAPHIC_DATA]/TWP:ATLANTIC CITY MAP REF:TAX MAP…"
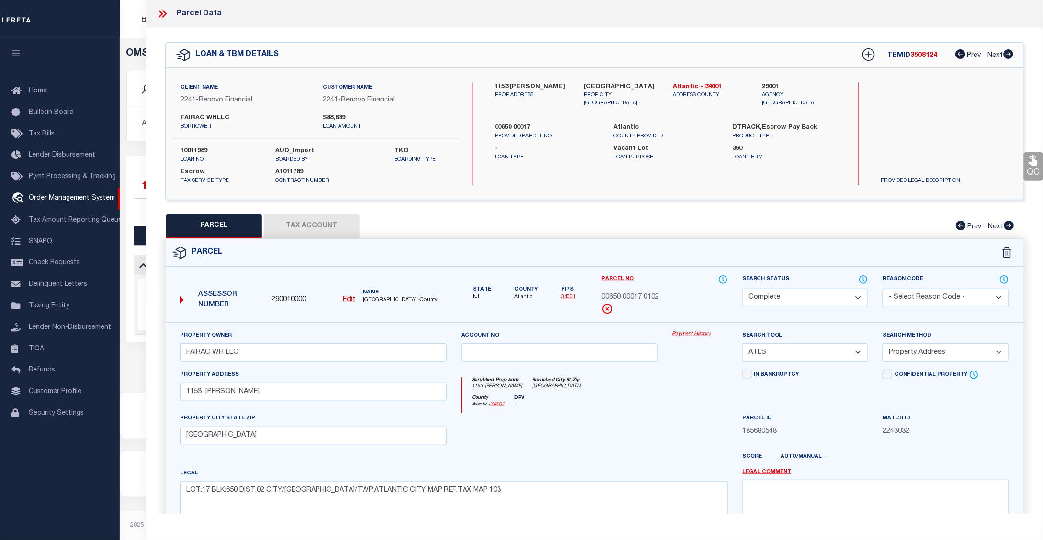
click at [692, 333] on link "Payment History" at bounding box center [700, 334] width 56 height 8
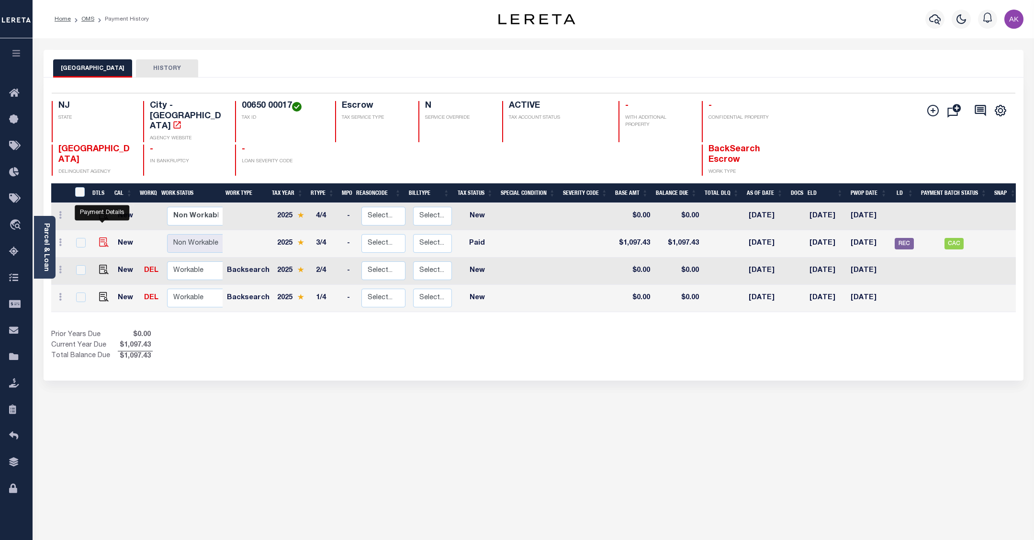
click at [101, 237] on img "" at bounding box center [104, 242] width 10 height 10
checkbox input "true"
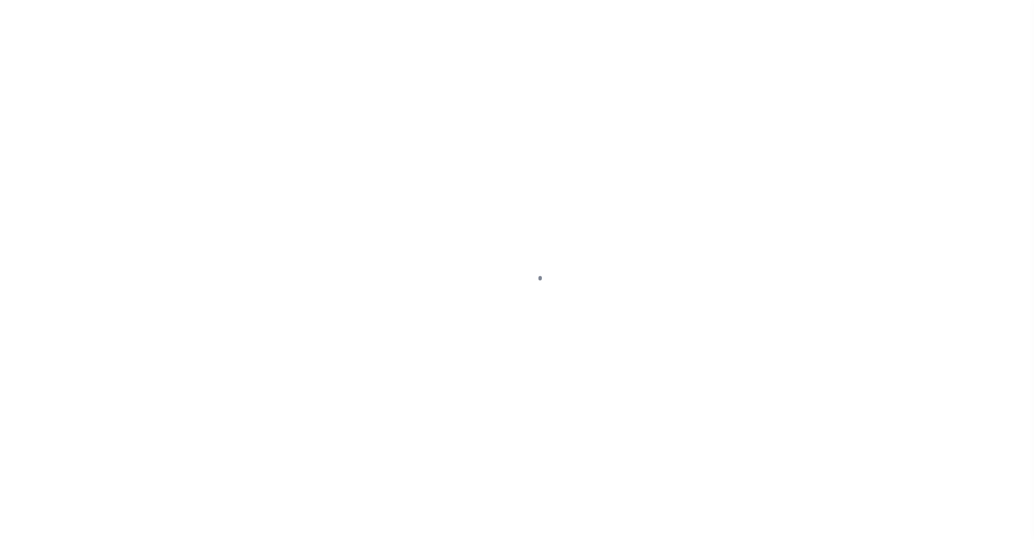
select select "PYD"
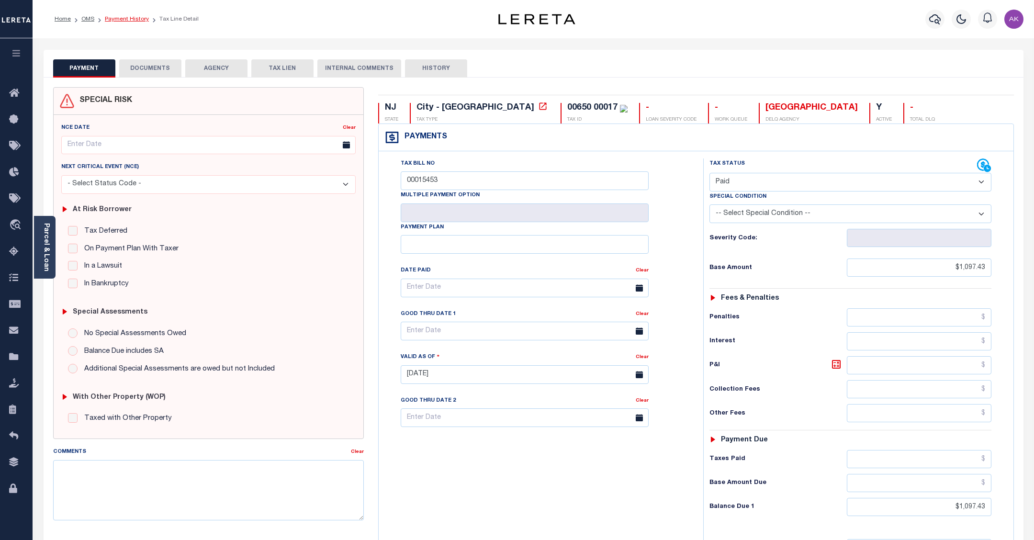
click at [141, 18] on link "Payment History" at bounding box center [127, 19] width 44 height 6
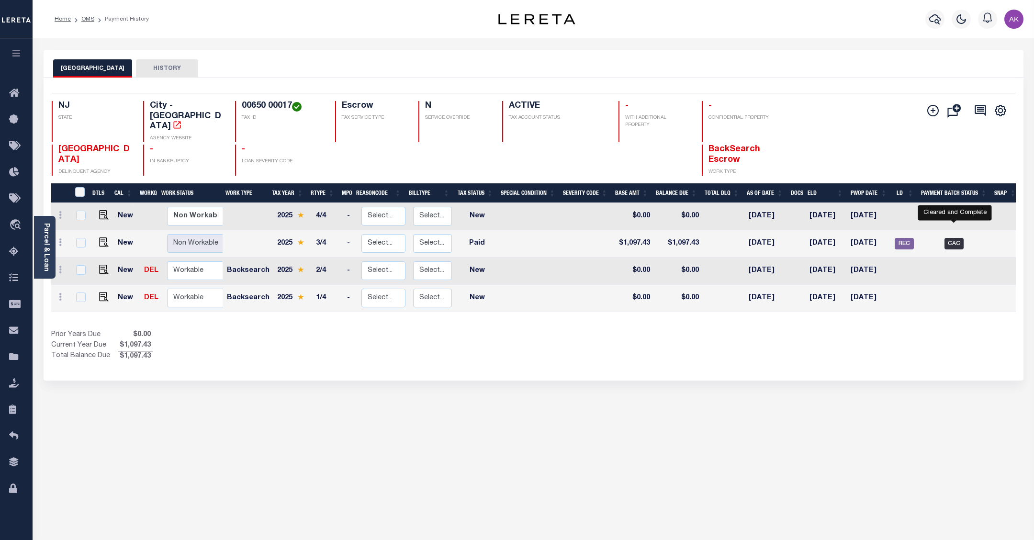
click at [954, 238] on span "CAC" at bounding box center [953, 243] width 19 height 11
checkbox input "true"
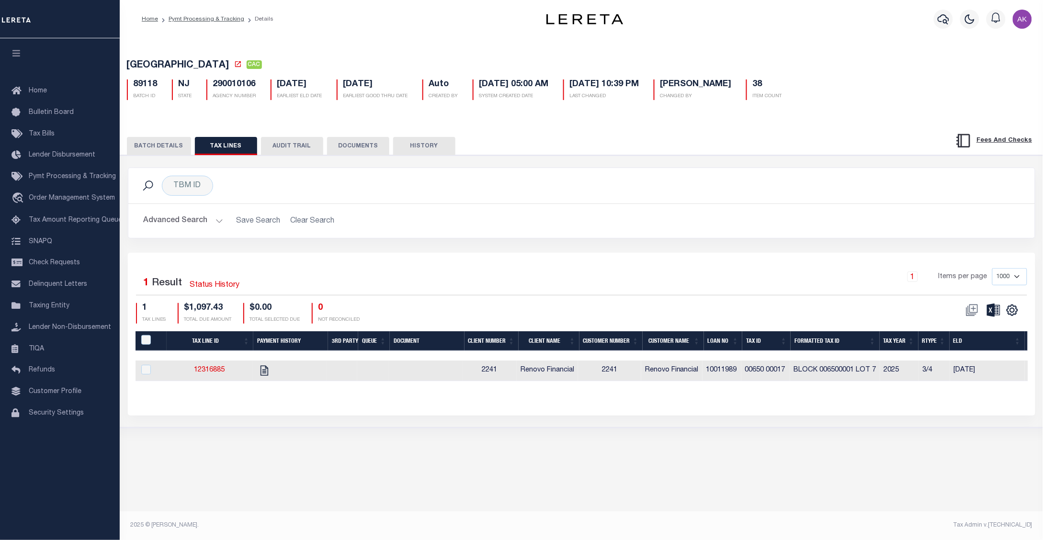
click at [163, 144] on button "BATCH DETAILS" at bounding box center [159, 146] width 64 height 18
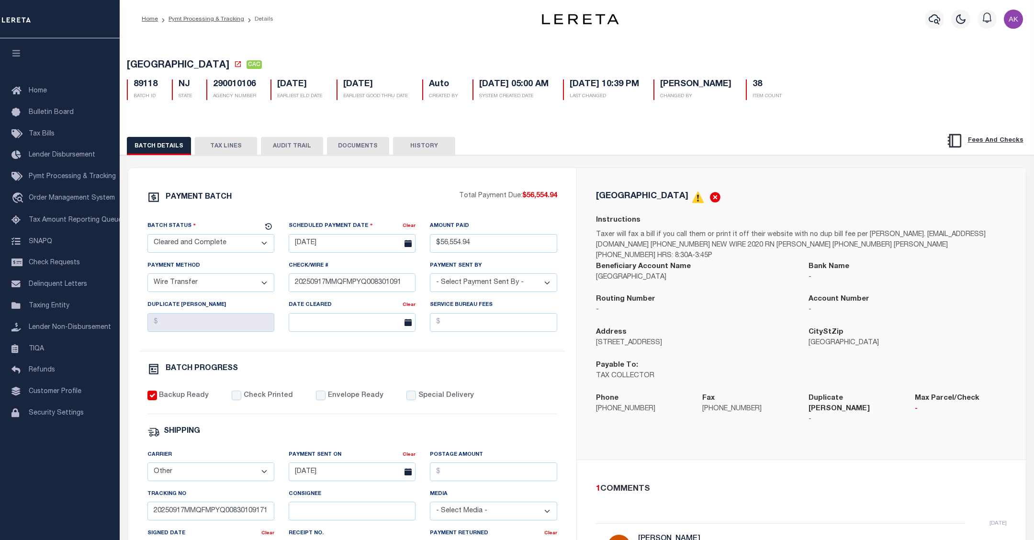
click at [741, 21] on div "Profile Sign out" at bounding box center [841, 19] width 372 height 34
click at [63, 198] on span "Order Management System" at bounding box center [72, 198] width 86 height 7
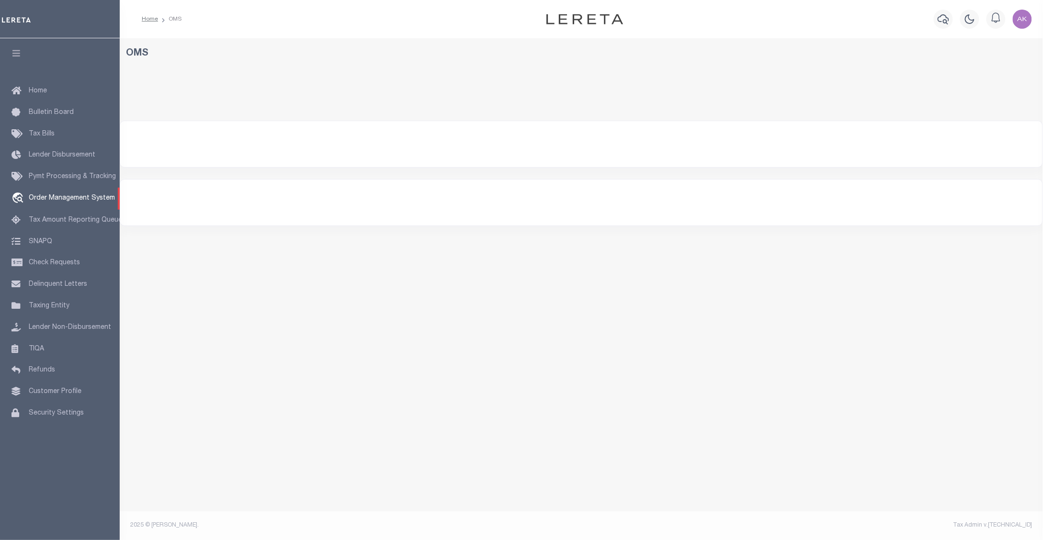
select select "200"
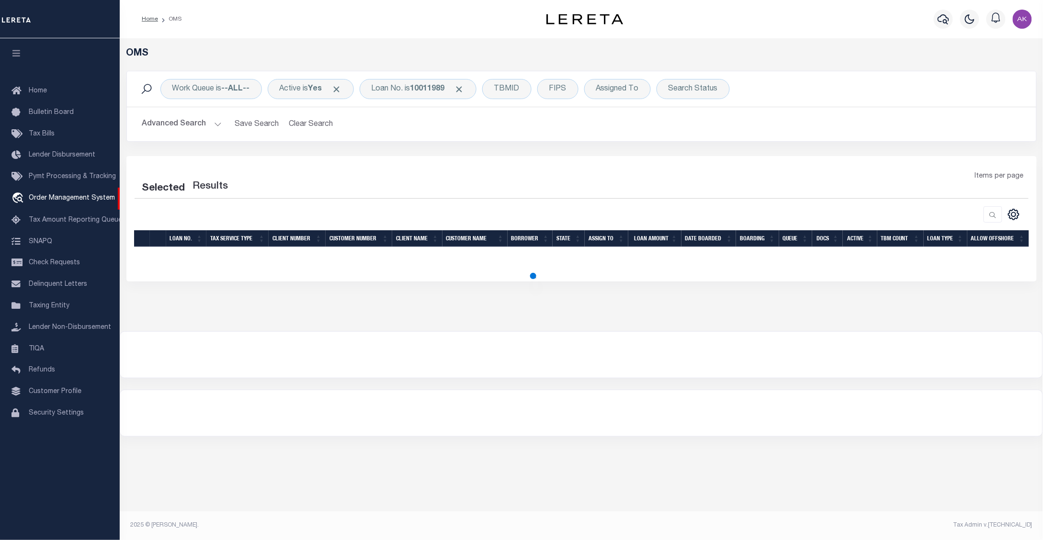
select select "200"
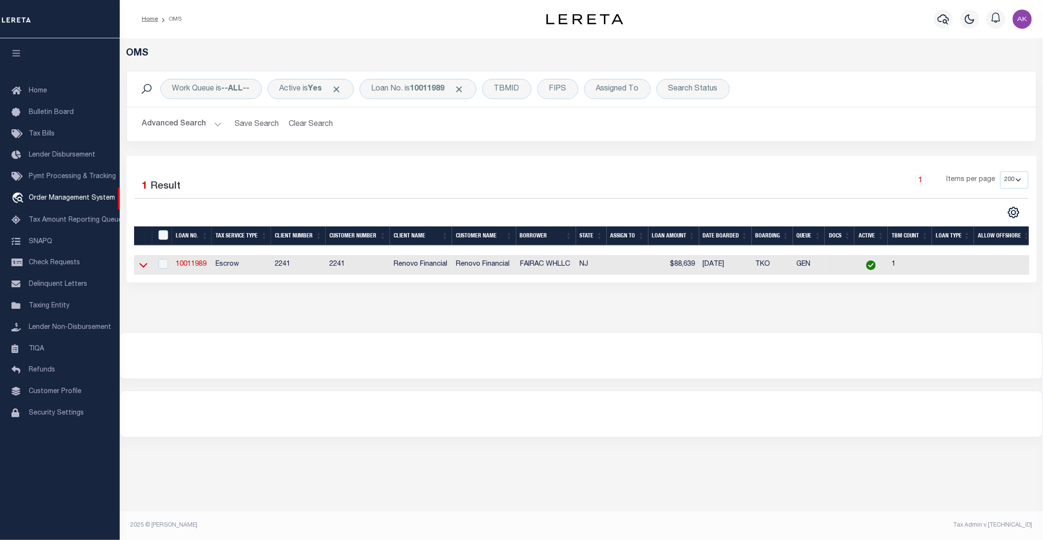
click at [146, 266] on icon at bounding box center [143, 265] width 8 height 5
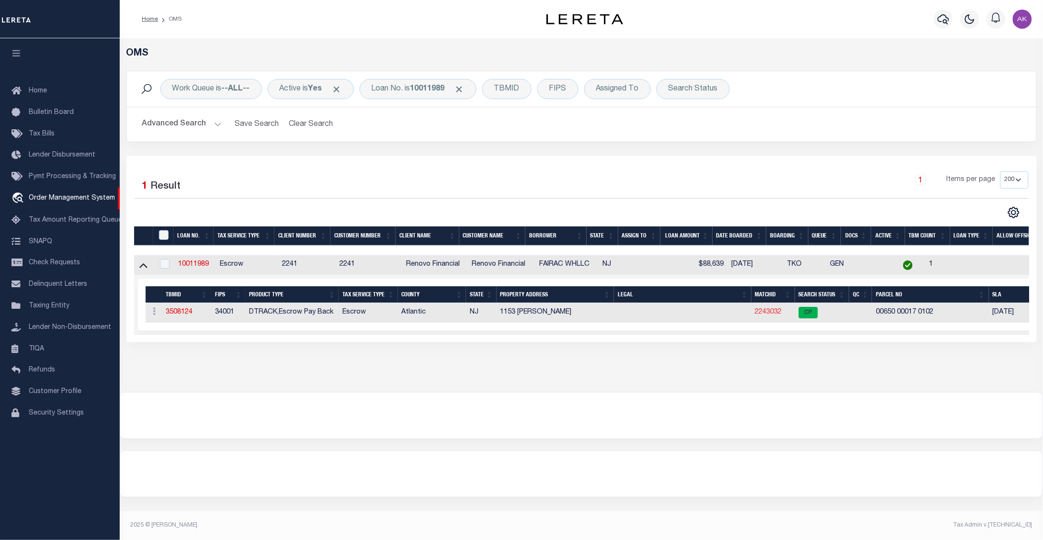
click at [769, 312] on link "2243032" at bounding box center [768, 312] width 27 height 7
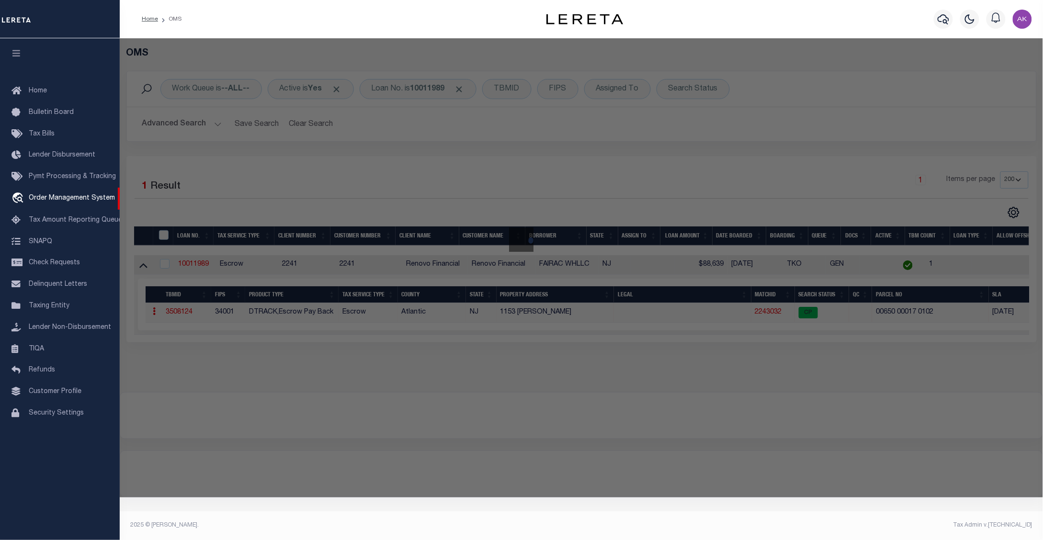
checkbox input "false"
select select "CP"
type input "FAIRAC WH LLC"
select select "ATL"
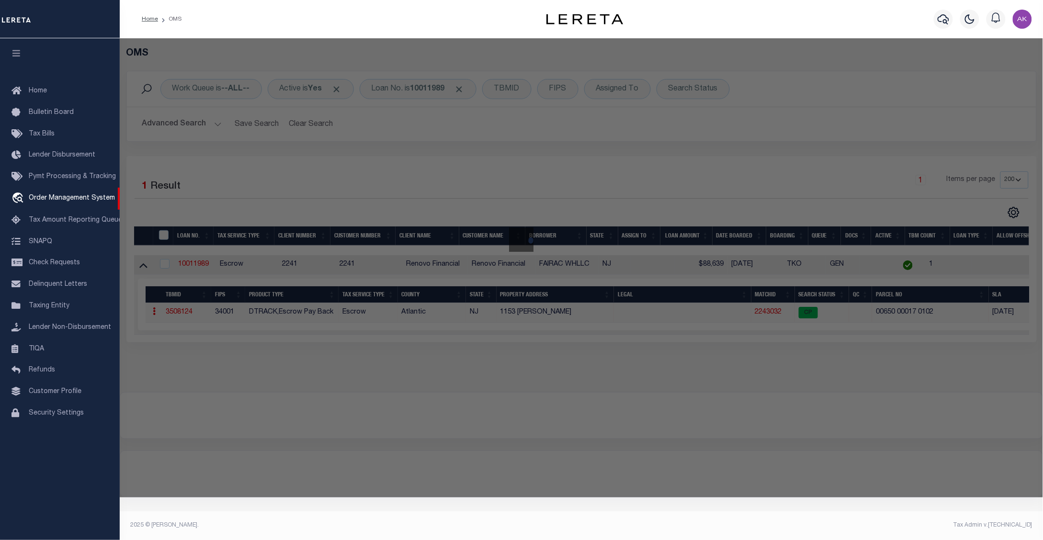
select select "ADD"
type input "1153 EMERSON PL"
checkbox input "false"
type input "[GEOGRAPHIC_DATA]"
type textarea "LOT:17 BLK:650 DIST:02 CITY/[GEOGRAPHIC_DATA]/TWP:ATLANTIC CITY MAP REF:TAX MAP…"
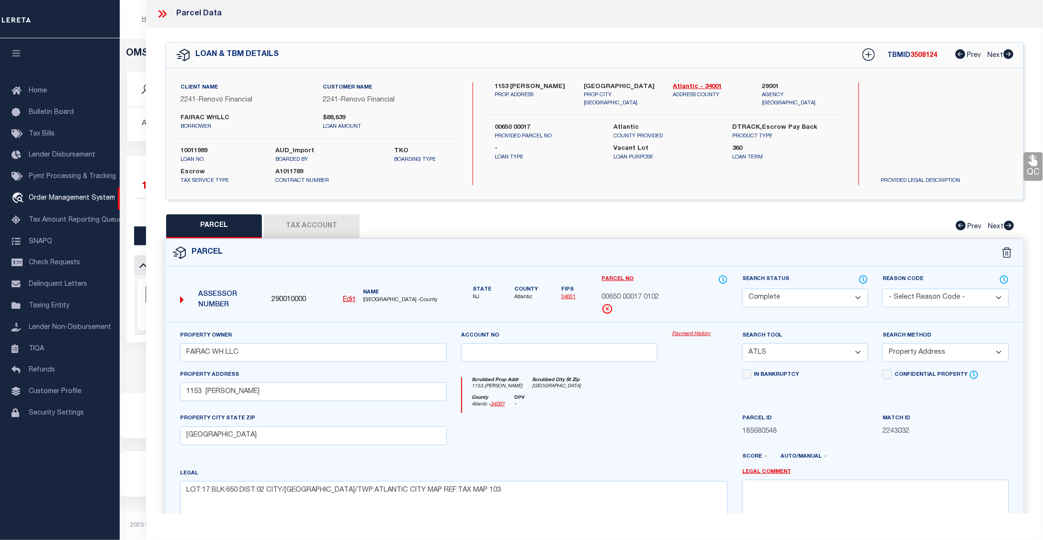
click at [687, 336] on link "Payment History" at bounding box center [700, 334] width 56 height 8
